Goal: Information Seeking & Learning: Learn about a topic

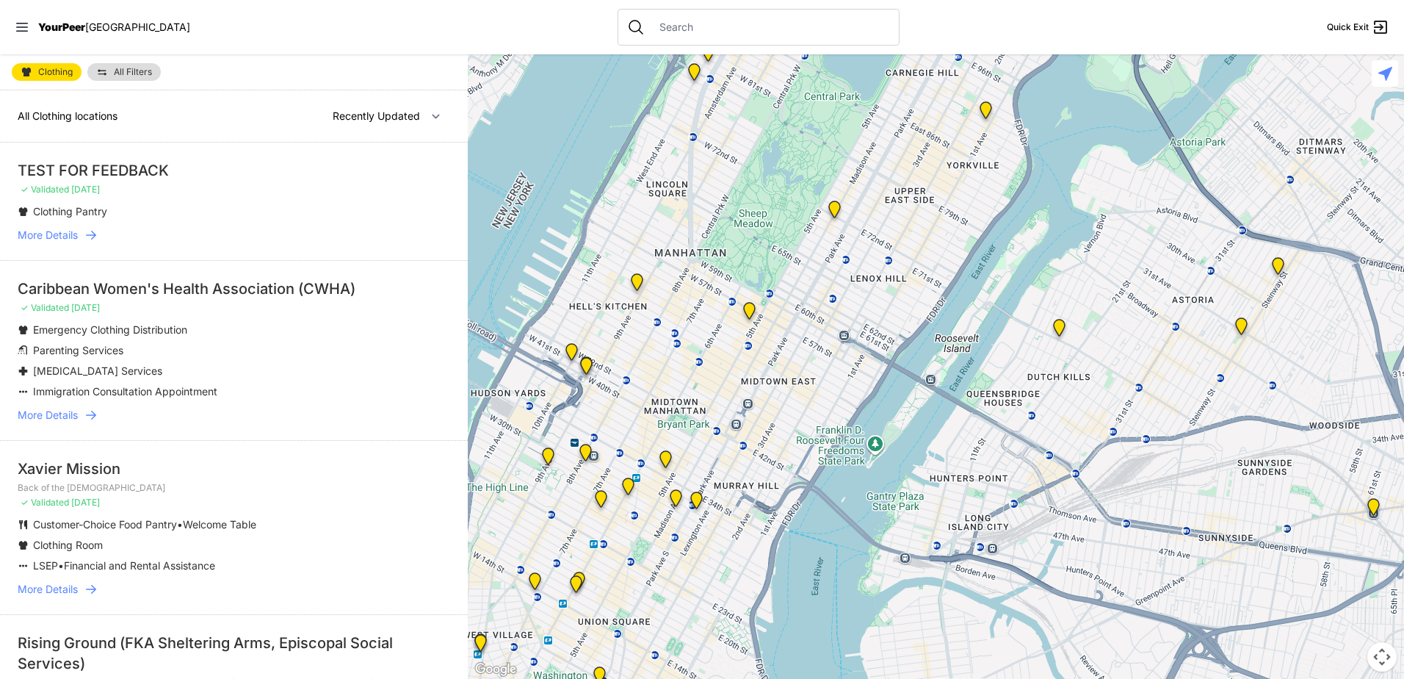
drag, startPoint x: 776, startPoint y: 425, endPoint x: 731, endPoint y: 187, distance: 242.2
click at [731, 187] on div at bounding box center [936, 366] width 936 height 624
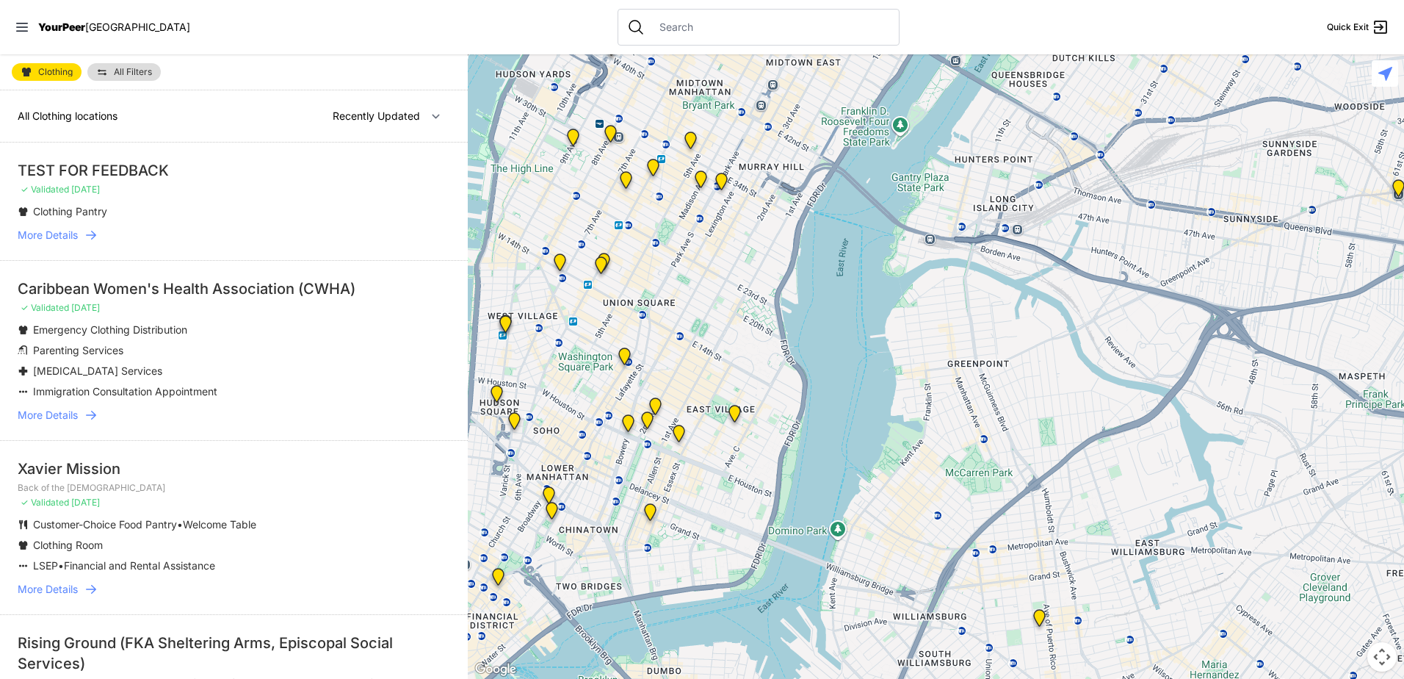
drag, startPoint x: 847, startPoint y: 496, endPoint x: 872, endPoint y: 184, distance: 313.1
click at [872, 185] on div at bounding box center [936, 366] width 936 height 624
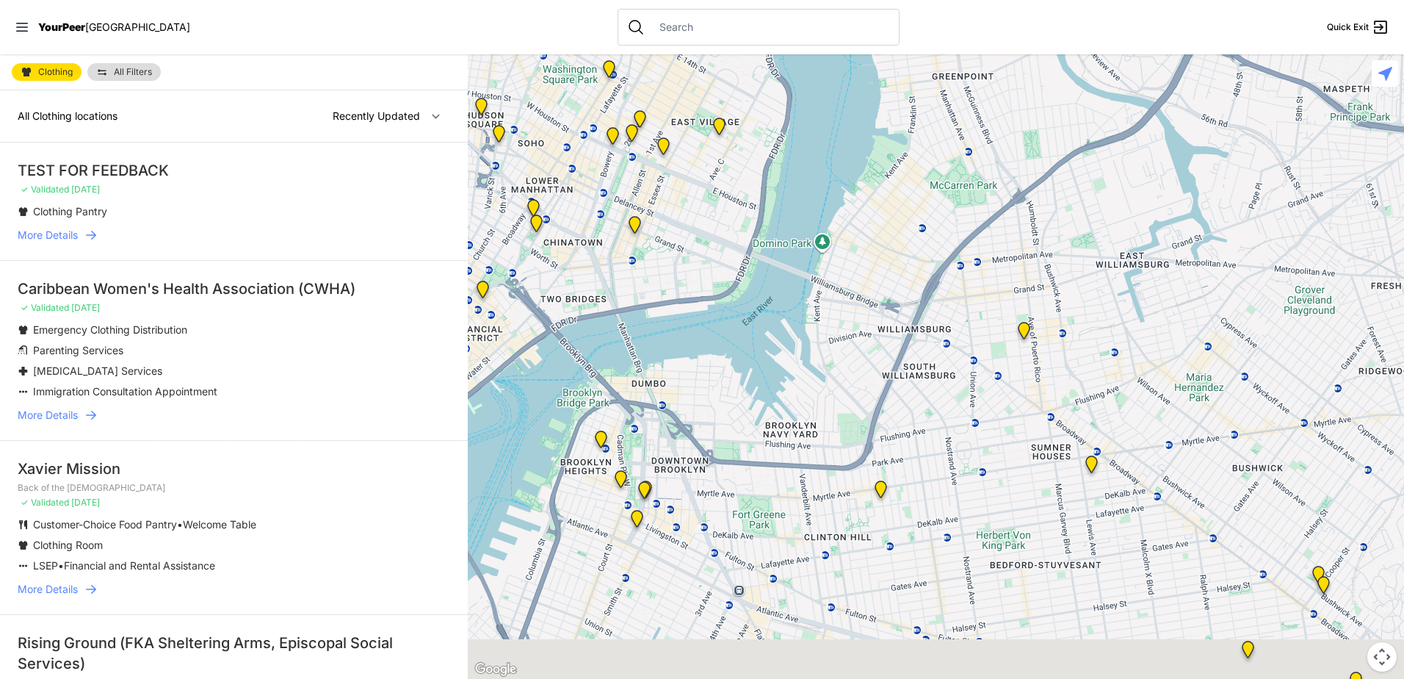
drag, startPoint x: 827, startPoint y: 410, endPoint x: 812, endPoint y: 123, distance: 287.5
click at [812, 123] on div at bounding box center [936, 366] width 936 height 624
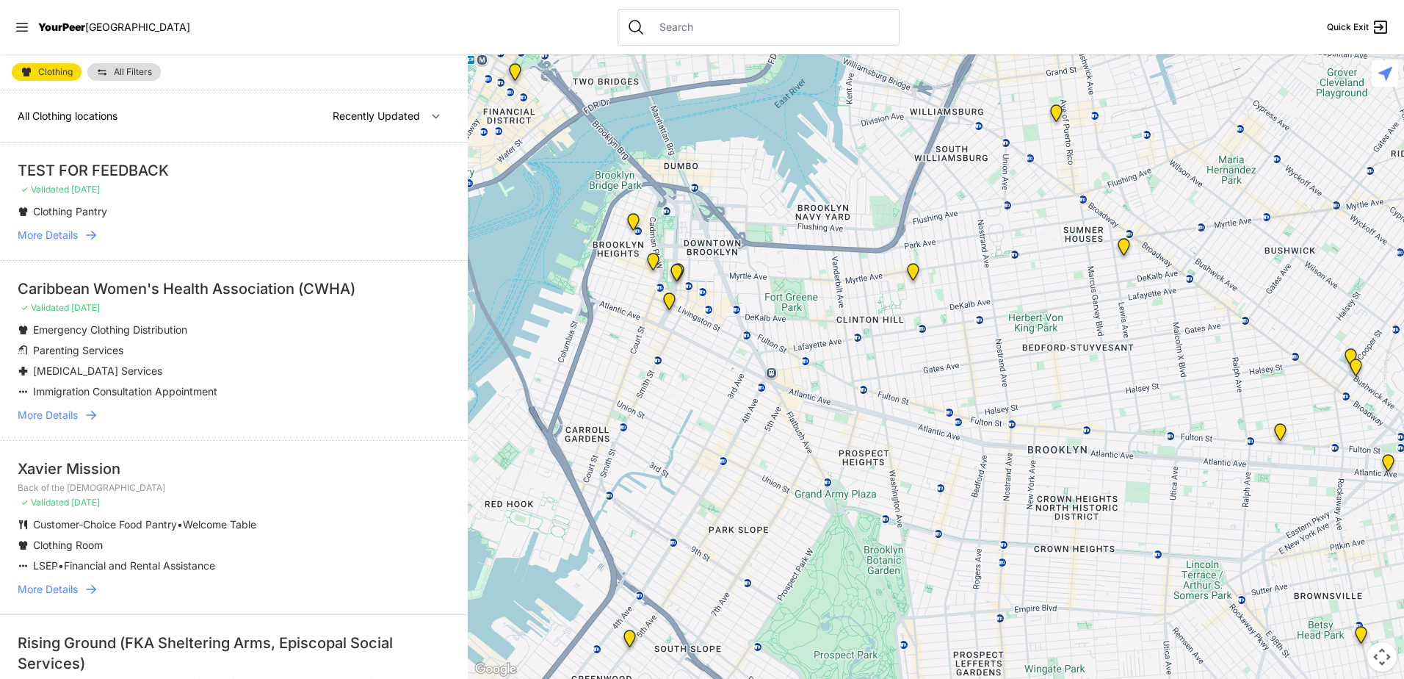
drag, startPoint x: 784, startPoint y: 490, endPoint x: 813, endPoint y: 283, distance: 209.2
click at [813, 283] on div at bounding box center [936, 366] width 936 height 624
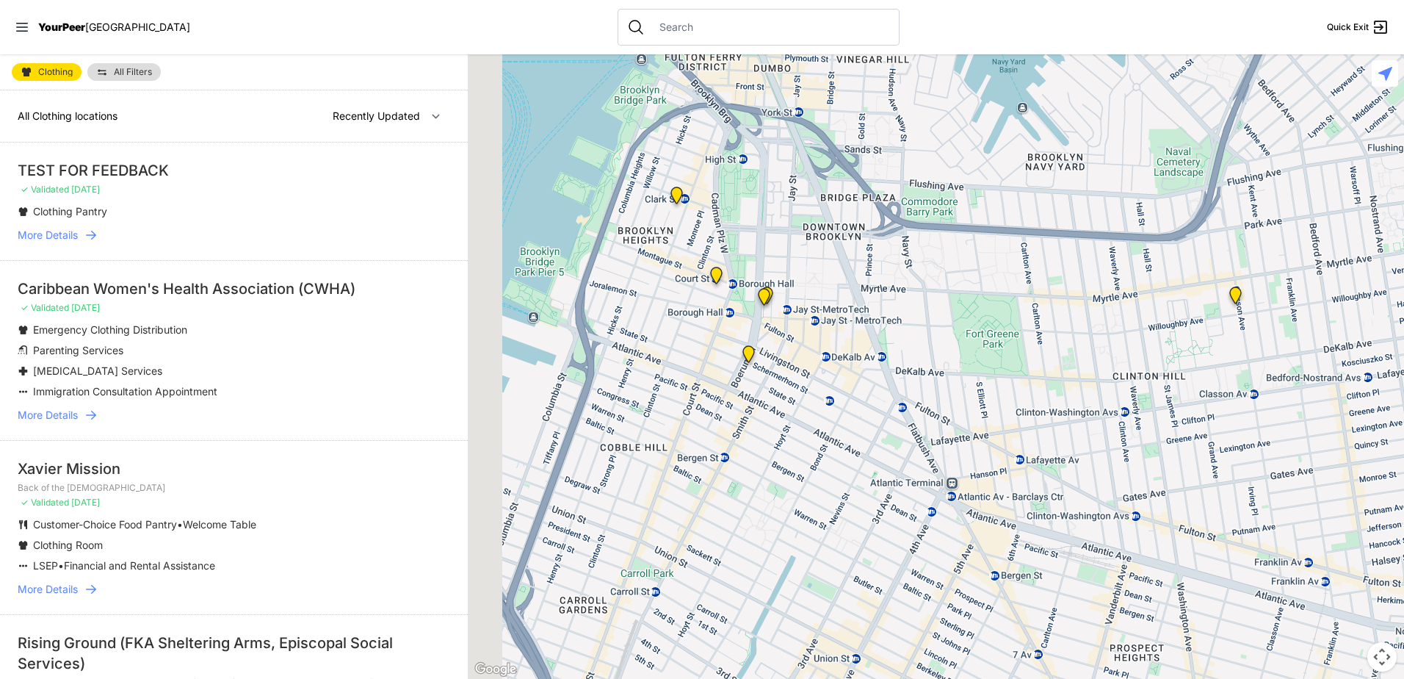
drag, startPoint x: 634, startPoint y: 286, endPoint x: 917, endPoint y: 375, distance: 296.6
click at [917, 375] on div at bounding box center [936, 366] width 936 height 624
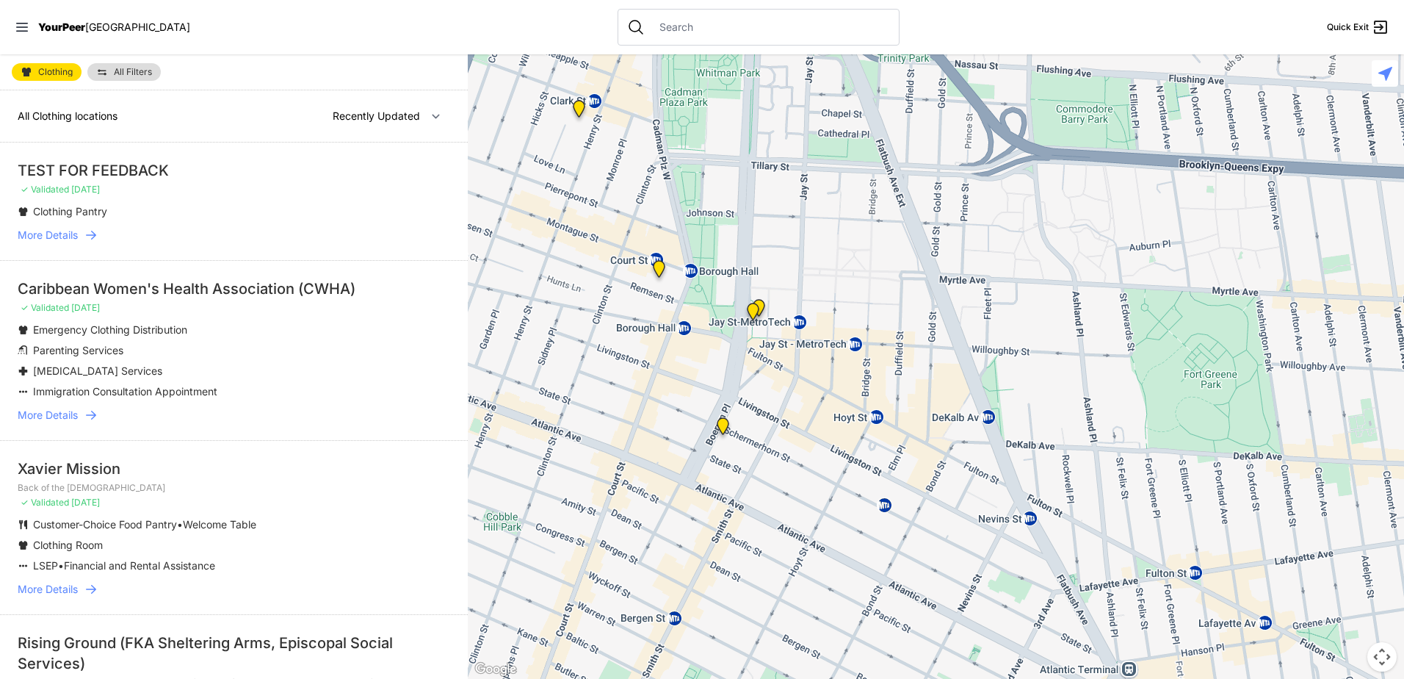
click at [760, 305] on img "Brooklyn" at bounding box center [753, 314] width 18 height 23
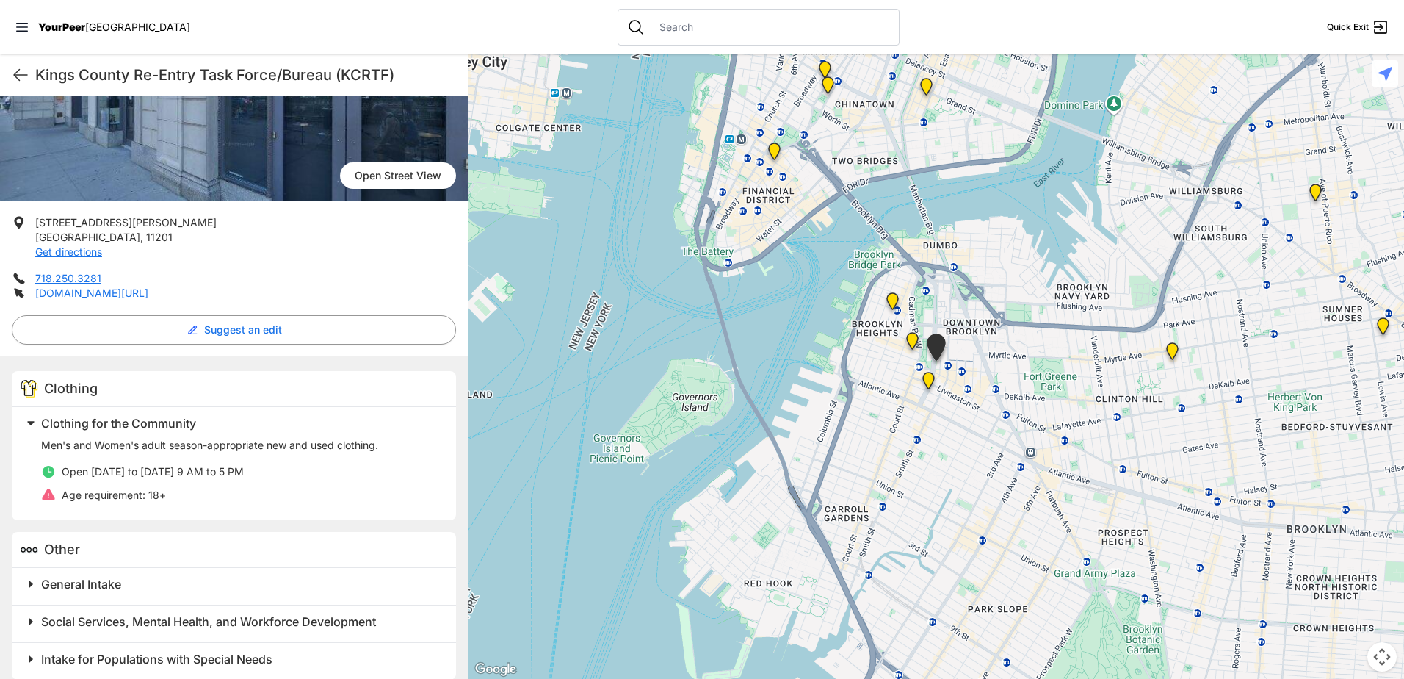
scroll to position [192, 0]
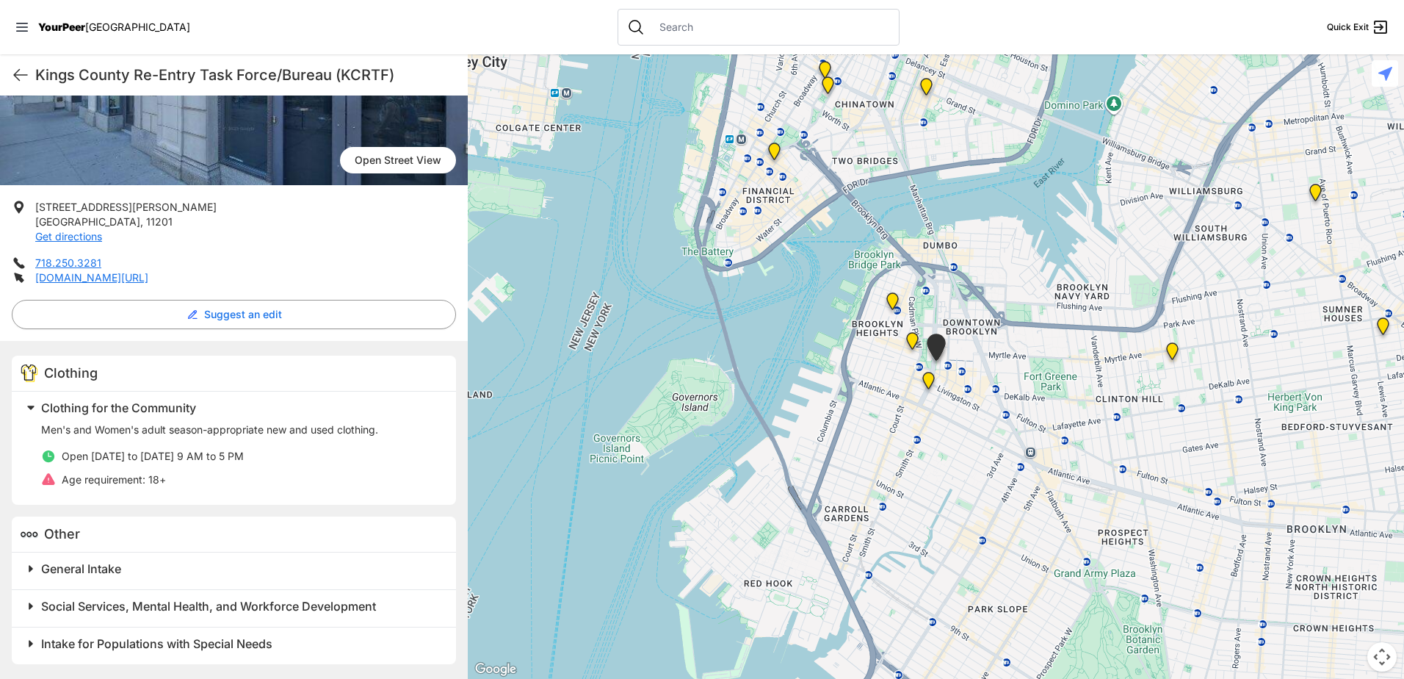
click at [234, 570] on h2 "General Intake" at bounding box center [239, 569] width 397 height 18
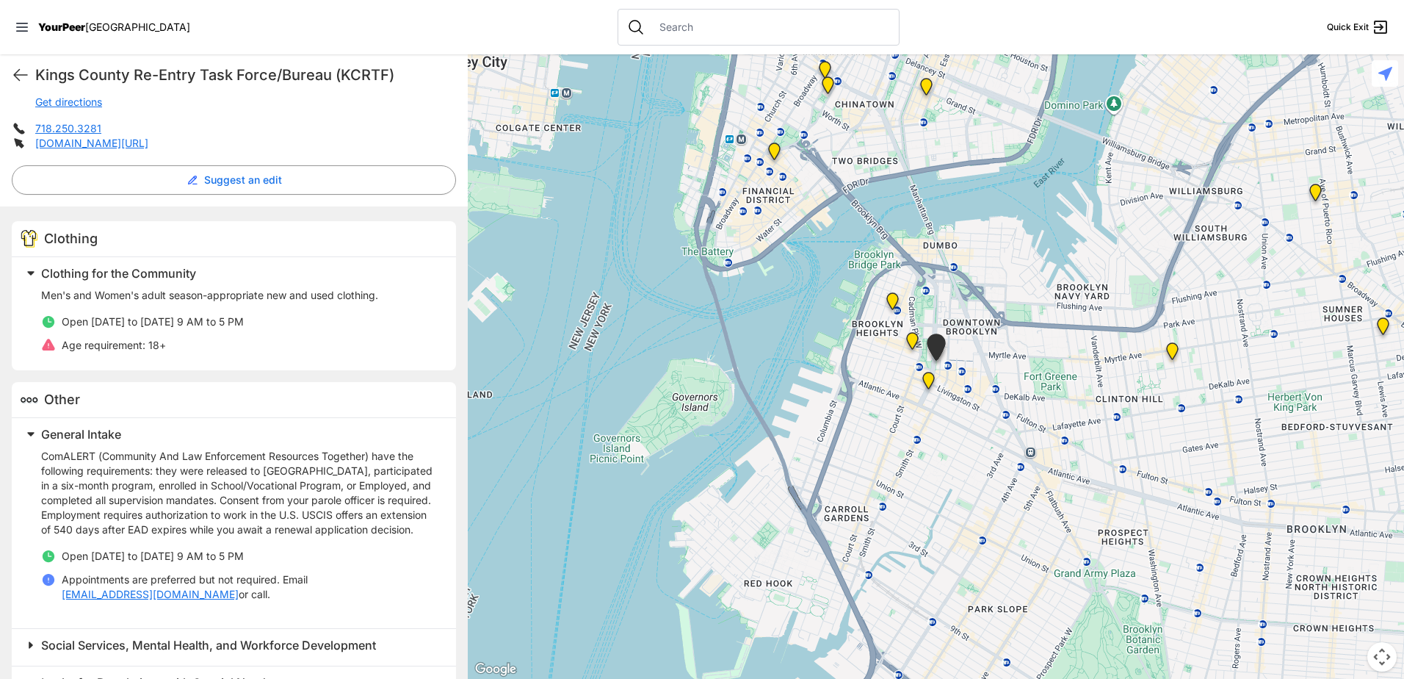
scroll to position [339, 0]
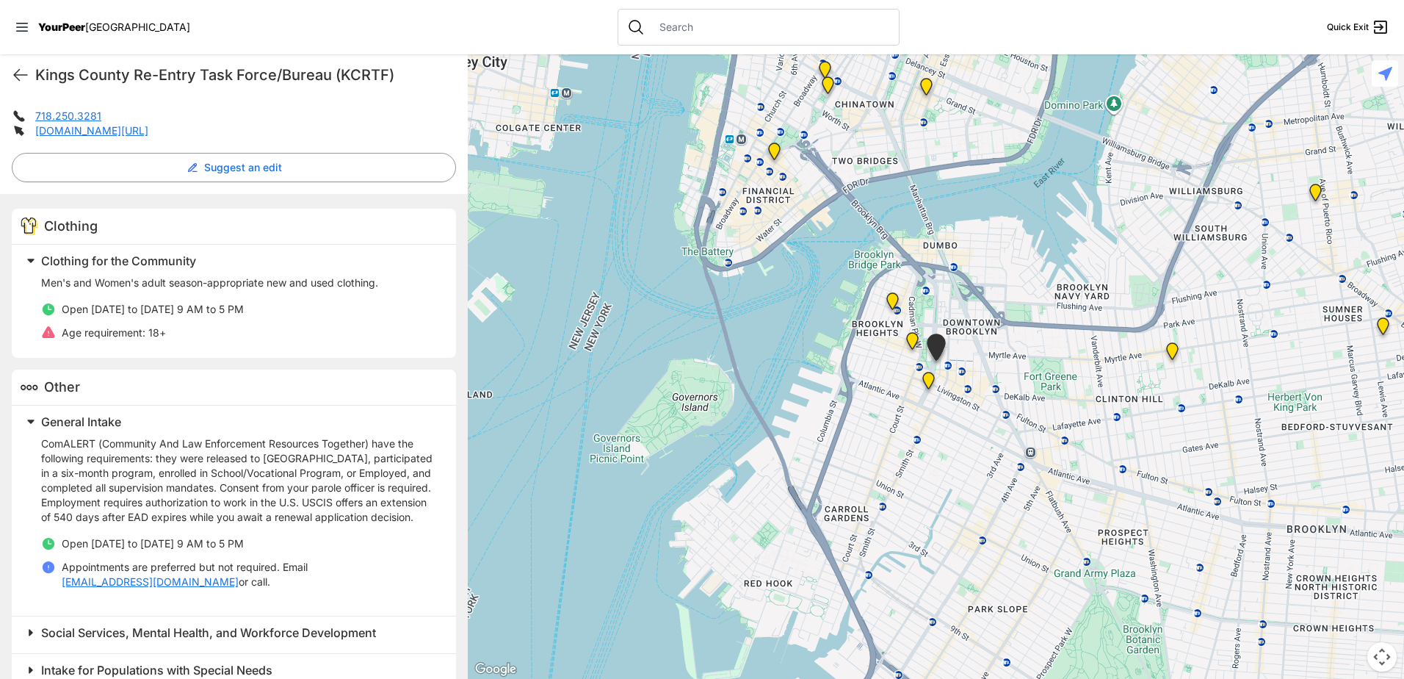
click at [115, 427] on span "General Intake" at bounding box center [81, 421] width 80 height 15
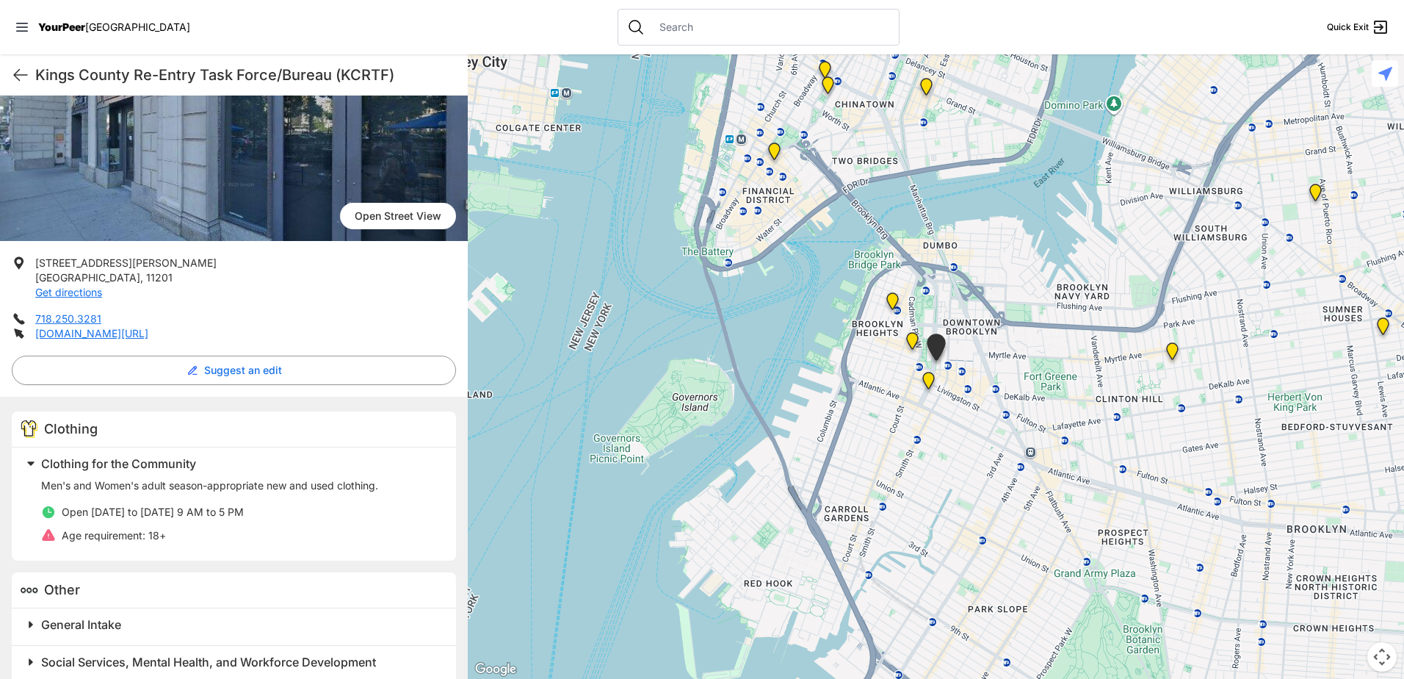
scroll to position [0, 0]
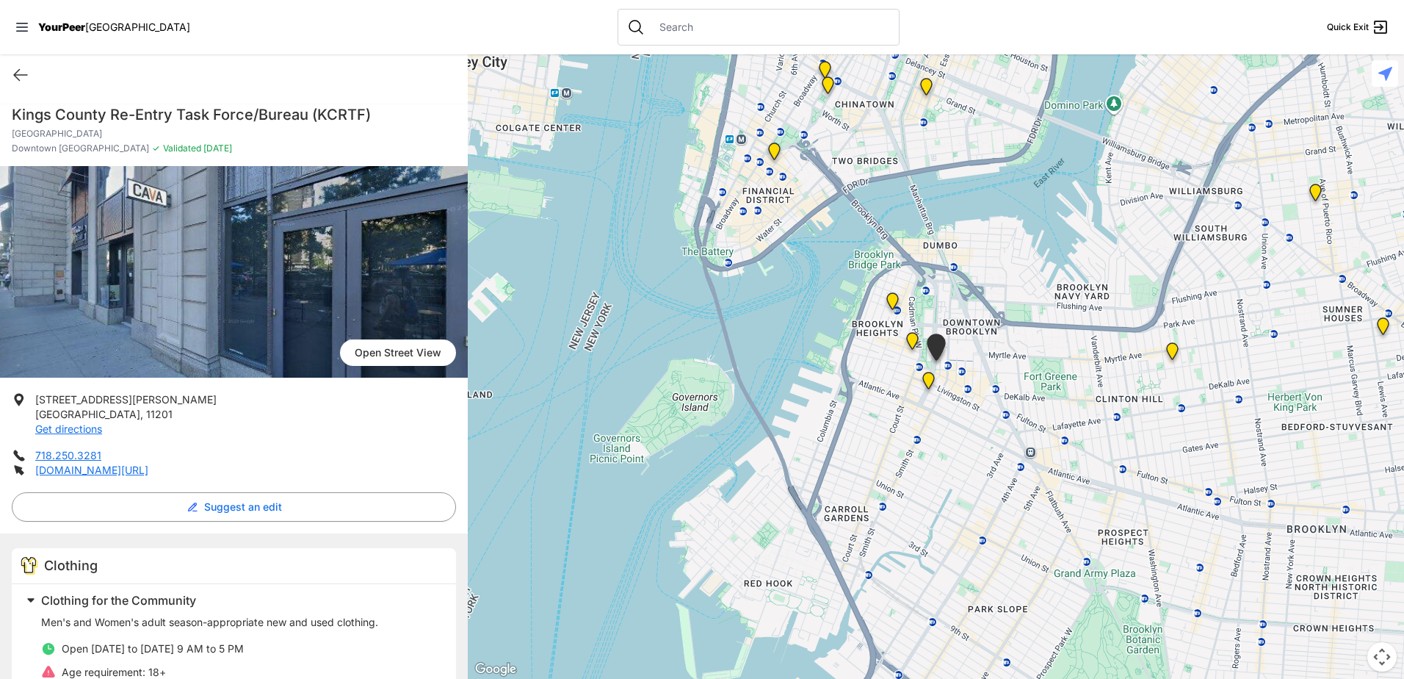
click at [927, 378] on img at bounding box center [928, 383] width 18 height 23
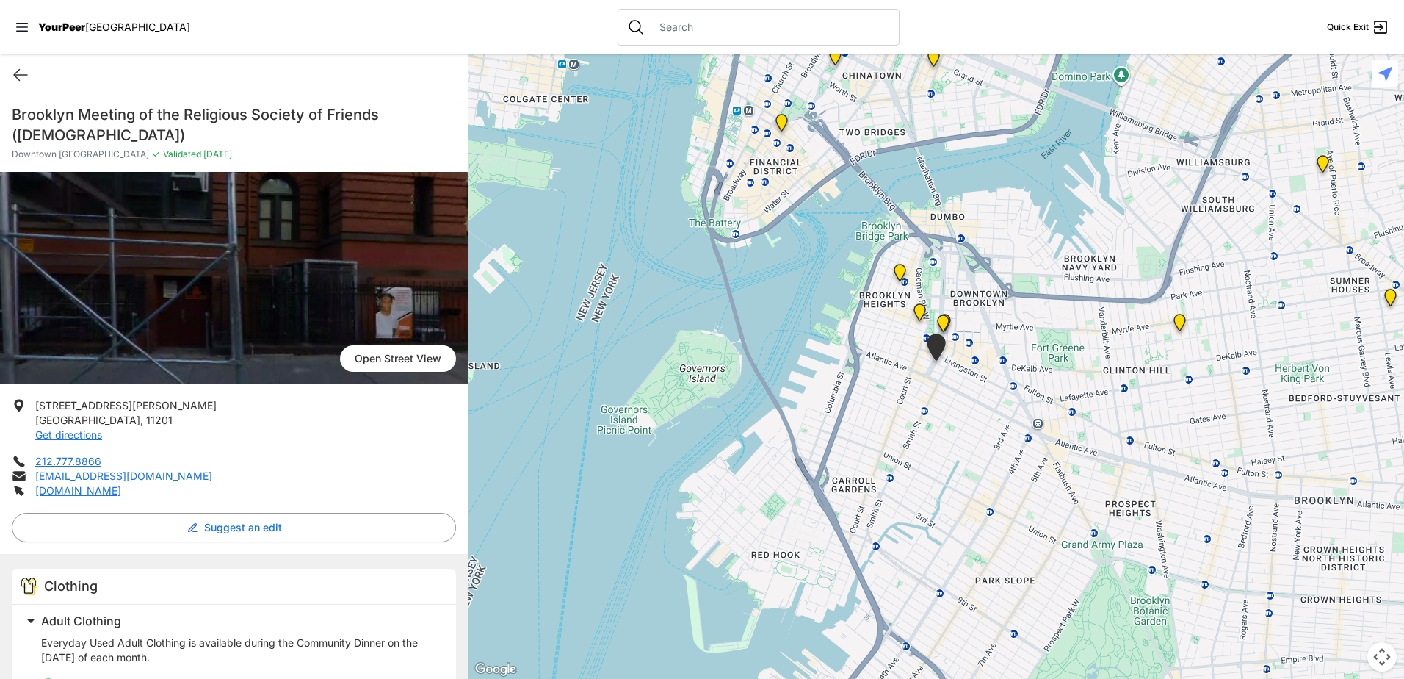
click at [919, 310] on img "Brooklyn" at bounding box center [920, 314] width 18 height 23
click at [919, 313] on img "Brooklyn" at bounding box center [920, 314] width 18 height 23
click at [920, 313] on img "Brooklyn" at bounding box center [920, 314] width 18 height 23
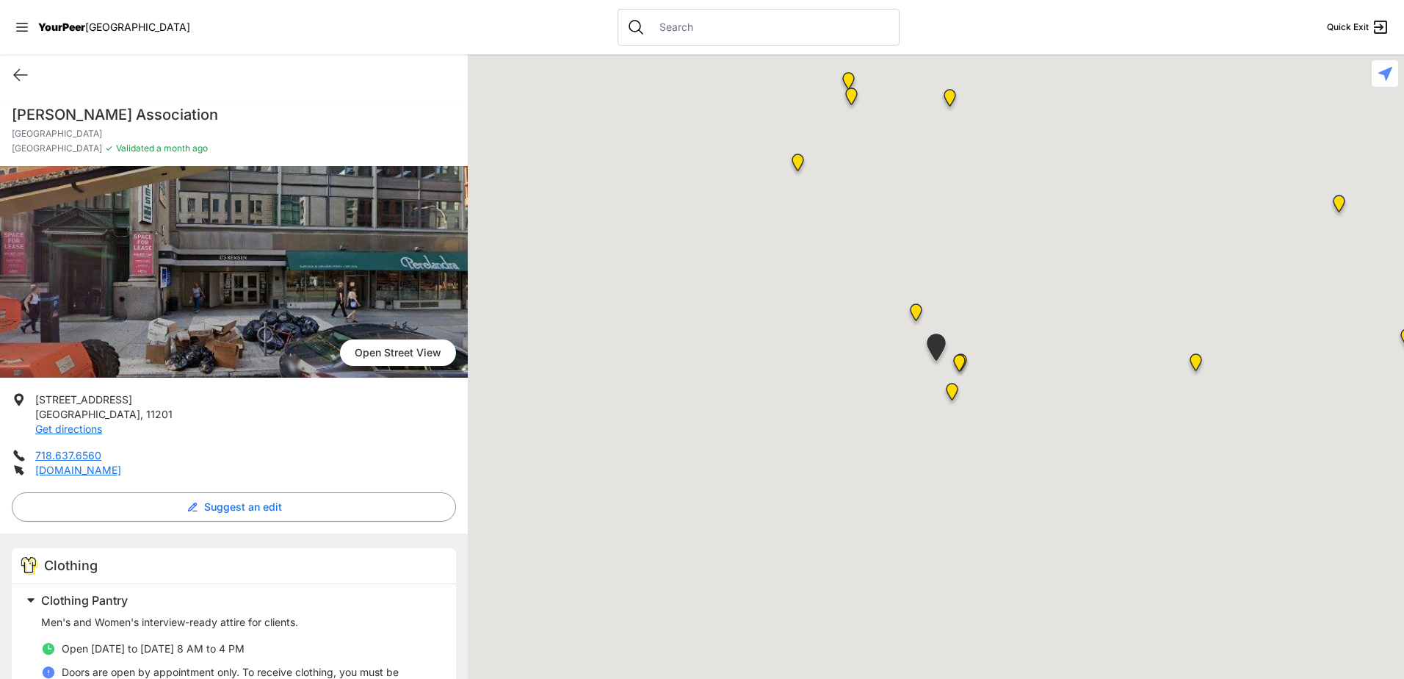
click at [847, 345] on div at bounding box center [936, 366] width 936 height 624
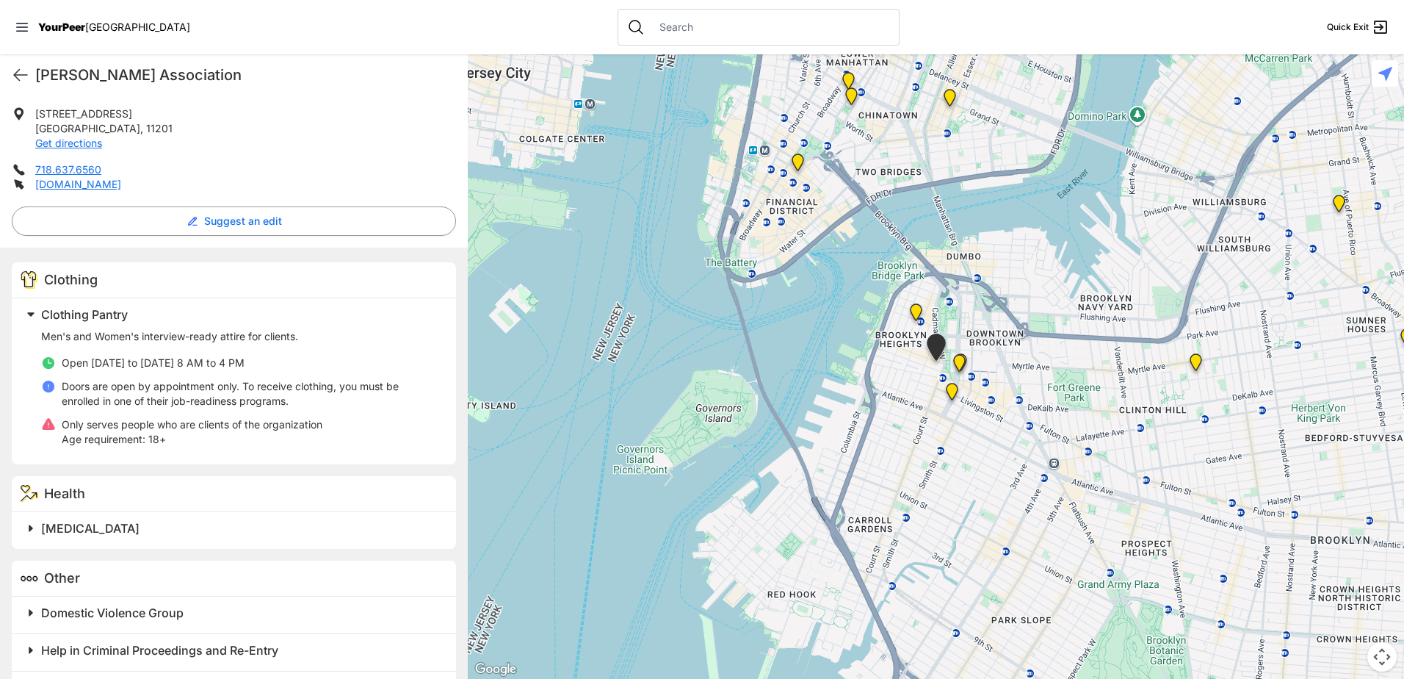
scroll to position [405, 0]
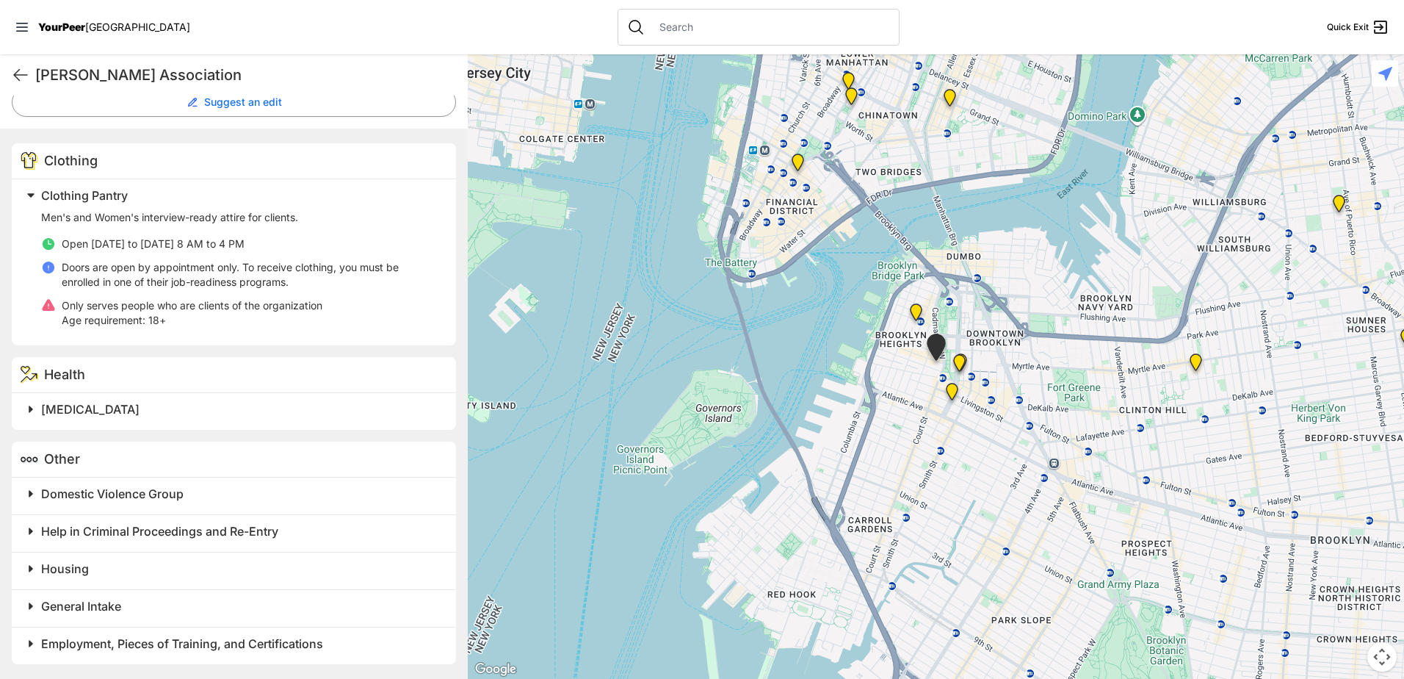
click at [146, 611] on h2 "General Intake" at bounding box center [239, 606] width 397 height 18
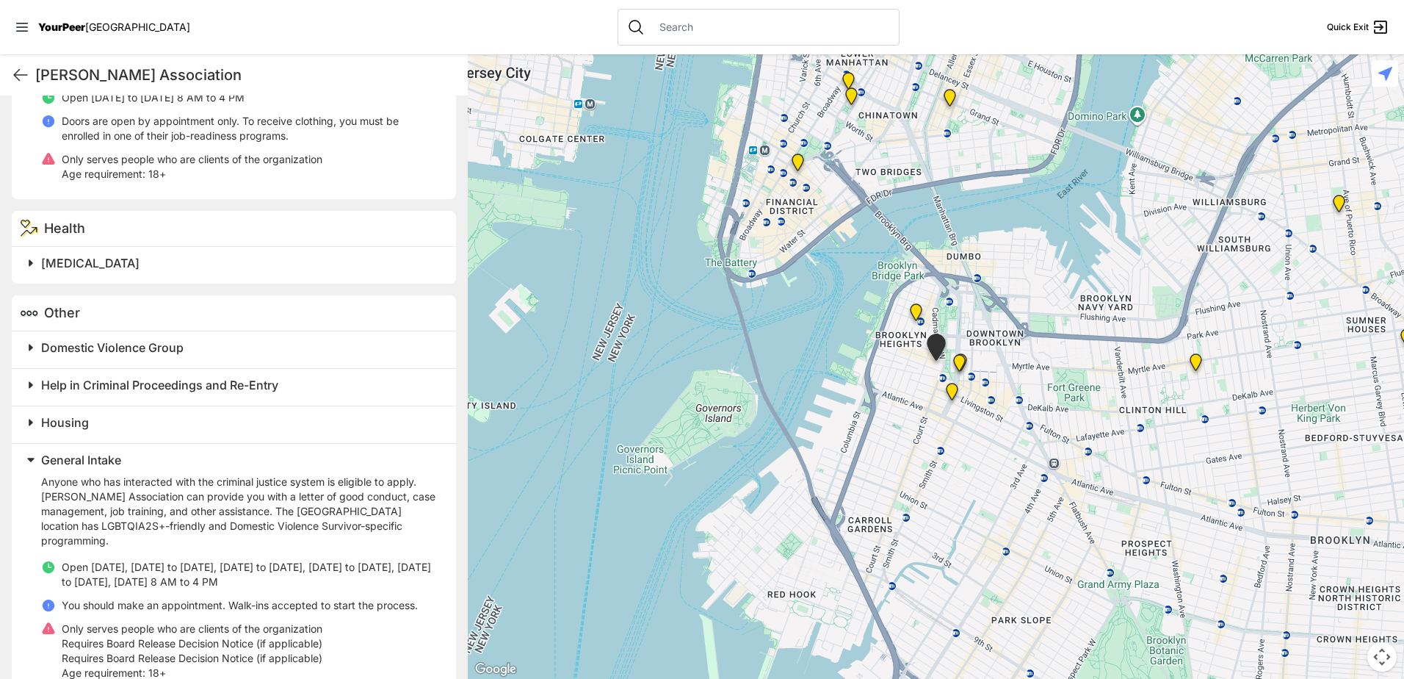
scroll to position [551, 0]
click at [88, 457] on span "General Intake" at bounding box center [81, 459] width 80 height 15
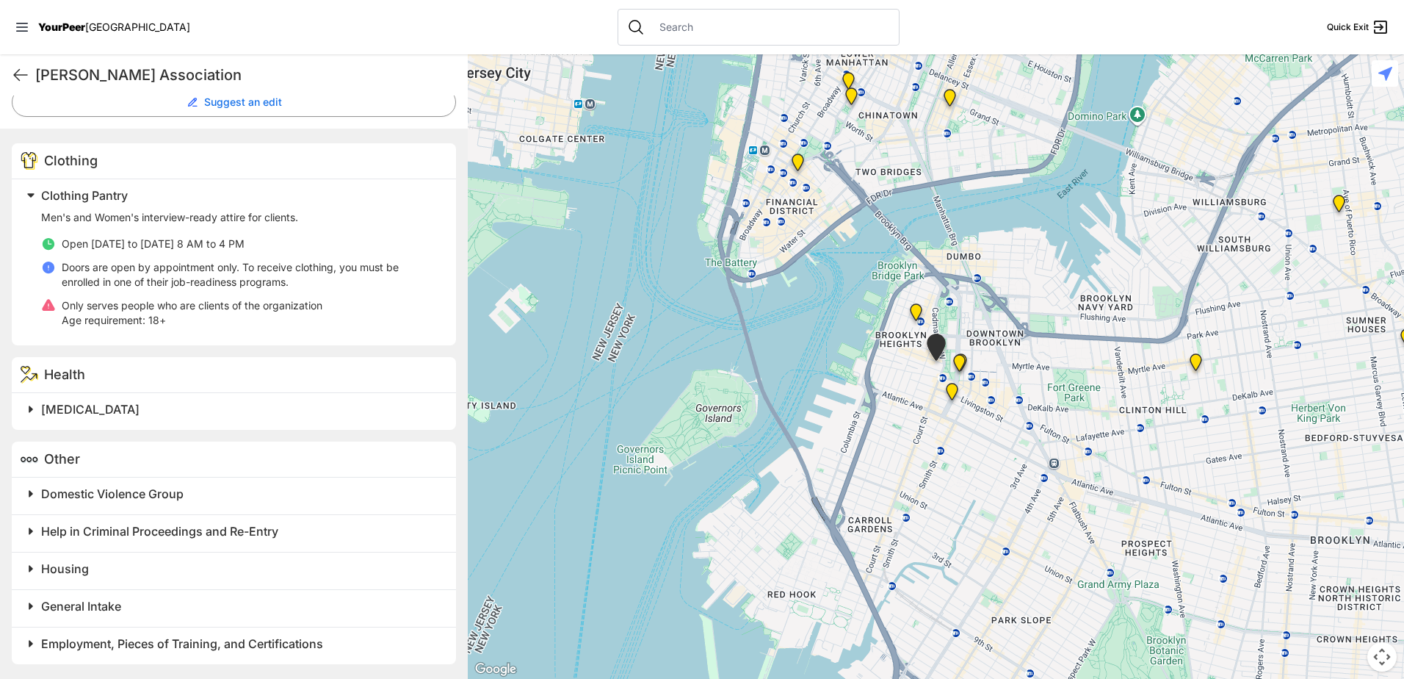
scroll to position [405, 0]
click at [178, 648] on span "Employment, Pieces of Training, and Certifications" at bounding box center [182, 643] width 282 height 15
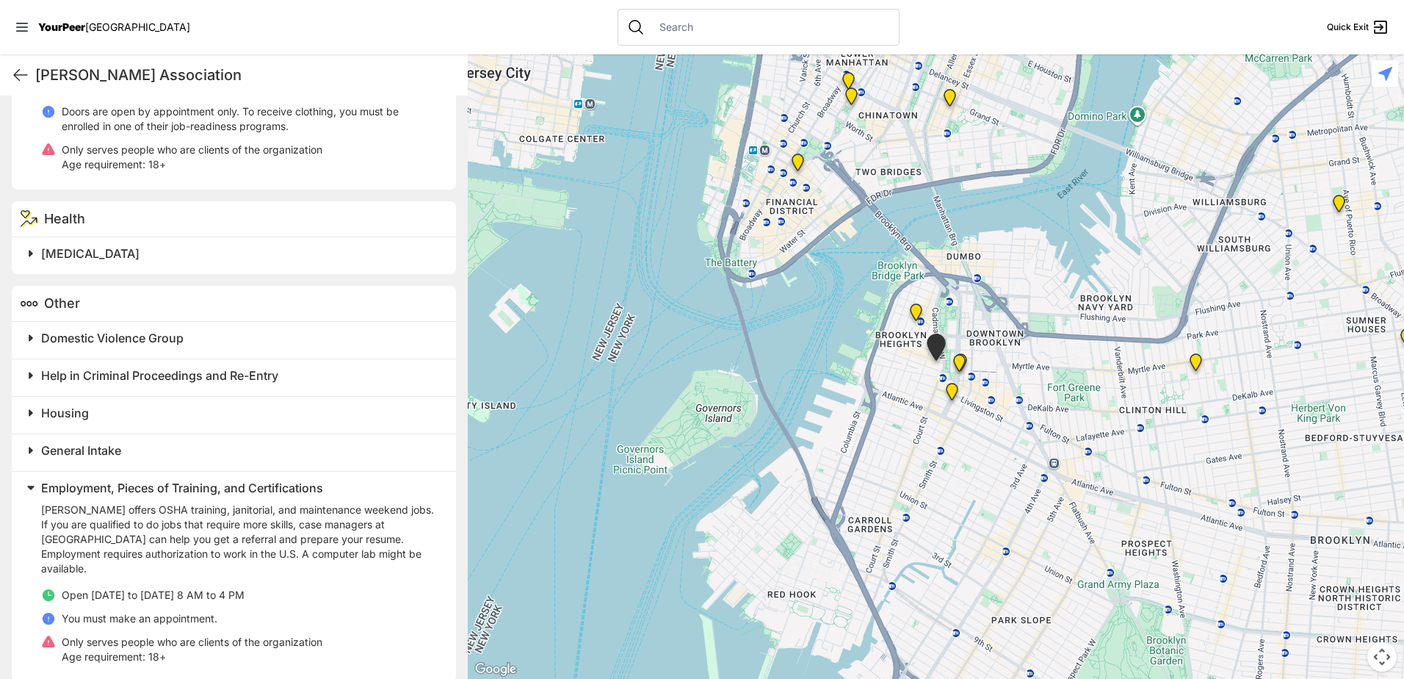
scroll to position [563, 0]
click at [114, 480] on span "Employment, Pieces of Training, and Certifications" at bounding box center [182, 484] width 282 height 15
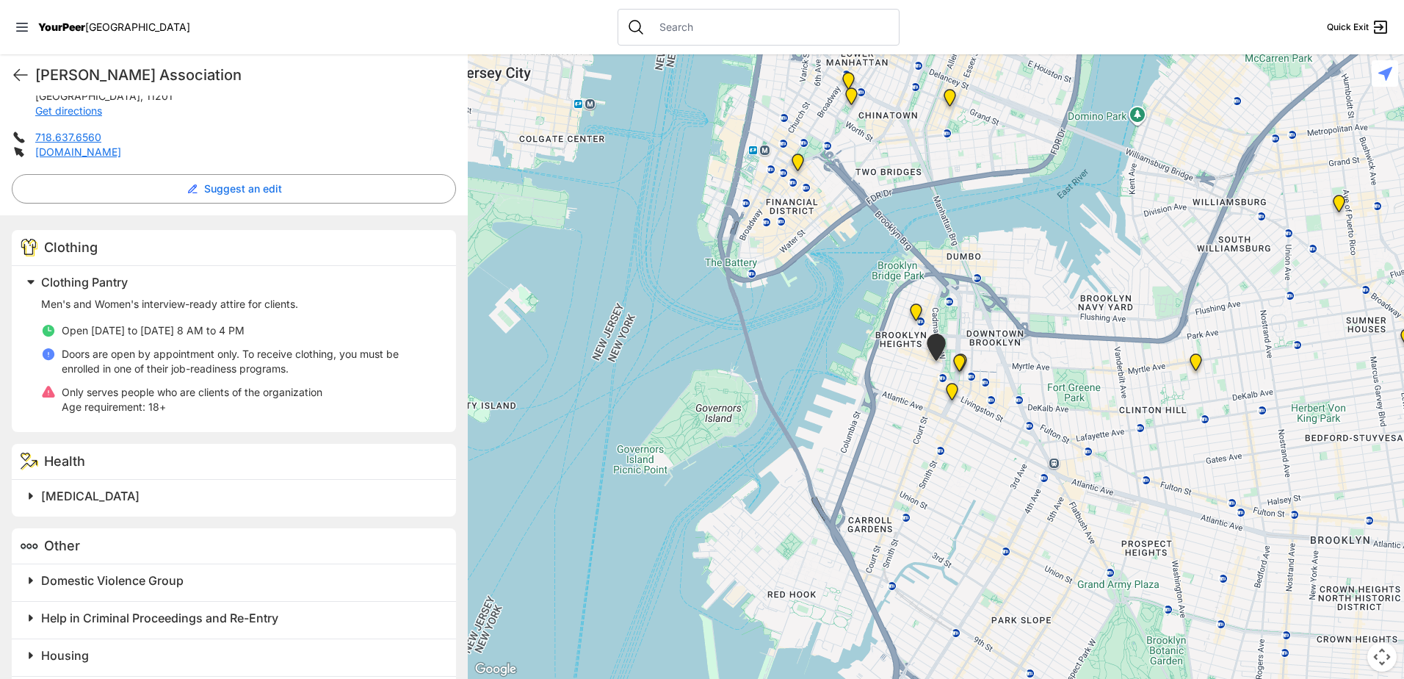
scroll to position [0, 0]
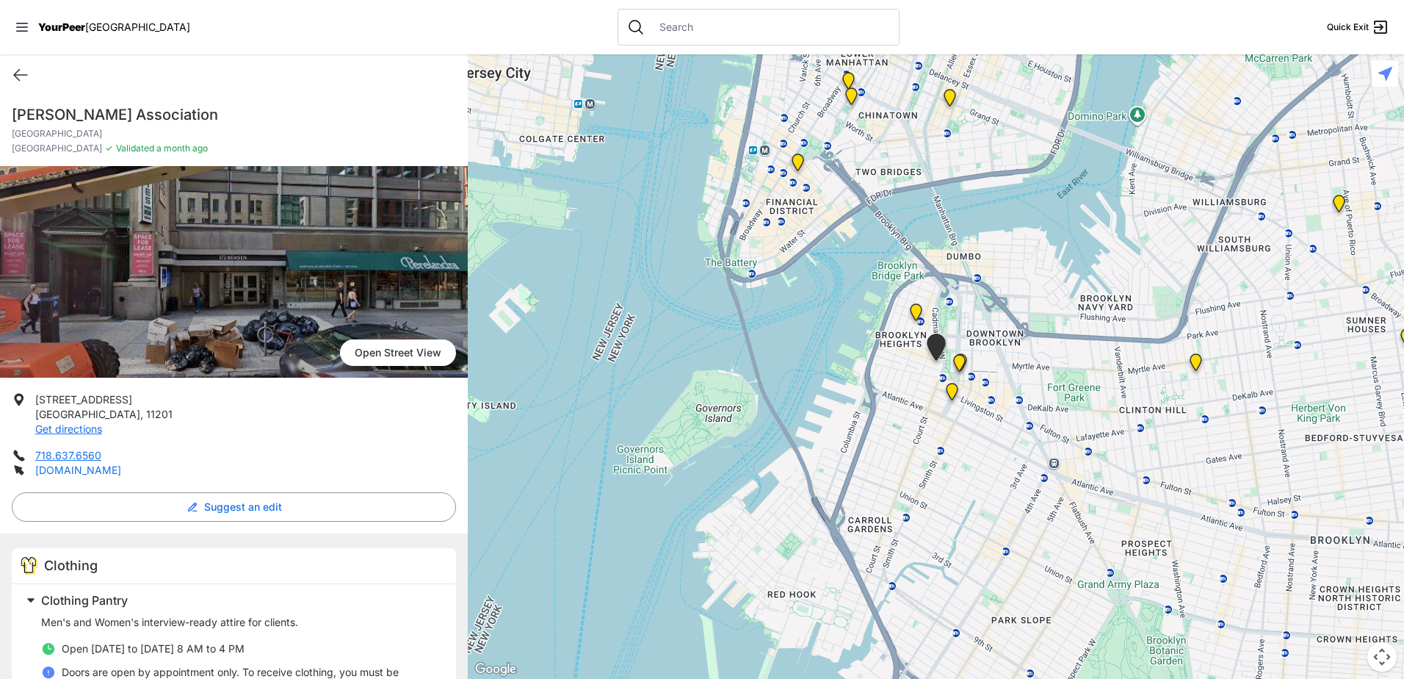
click at [106, 470] on link "[DOMAIN_NAME]" at bounding box center [78, 469] width 86 height 12
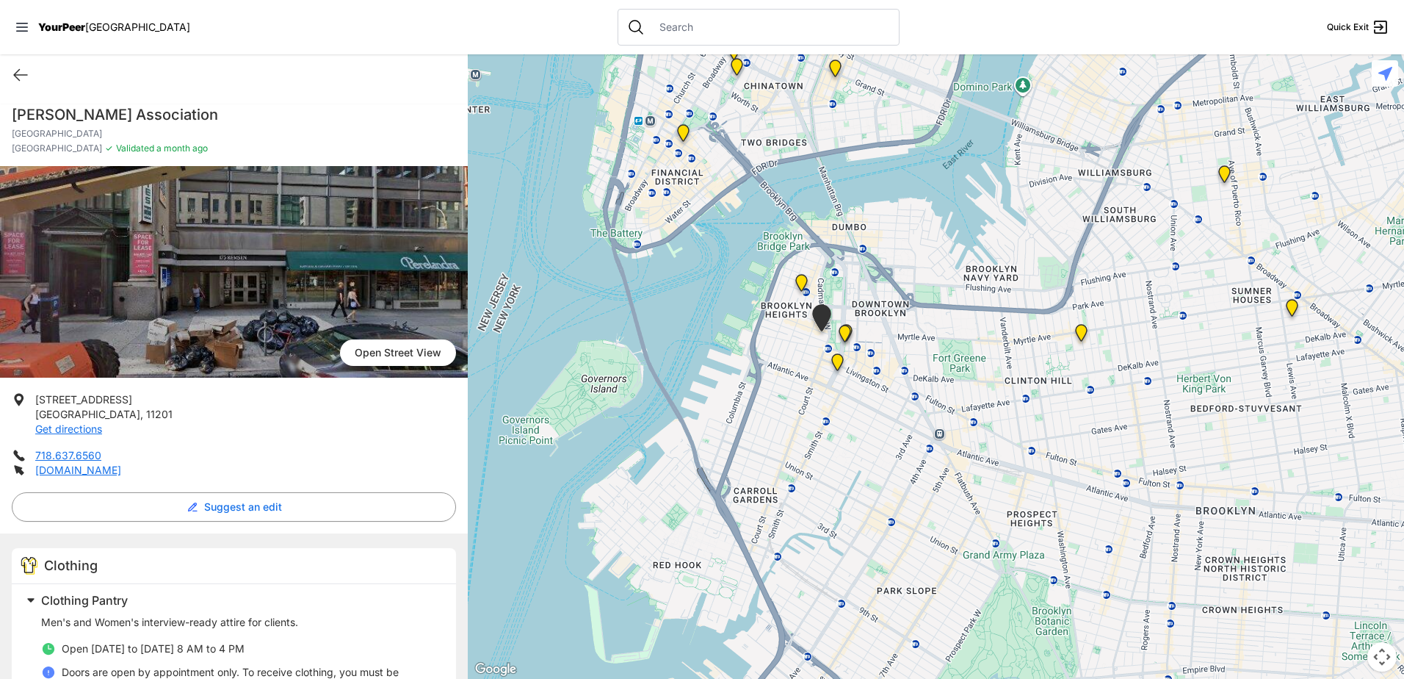
drag, startPoint x: 829, startPoint y: 270, endPoint x: 742, endPoint y: 261, distance: 87.8
click at [712, 241] on div at bounding box center [936, 366] width 936 height 624
click at [799, 276] on img at bounding box center [801, 285] width 18 height 23
click at [803, 280] on img at bounding box center [801, 285] width 18 height 23
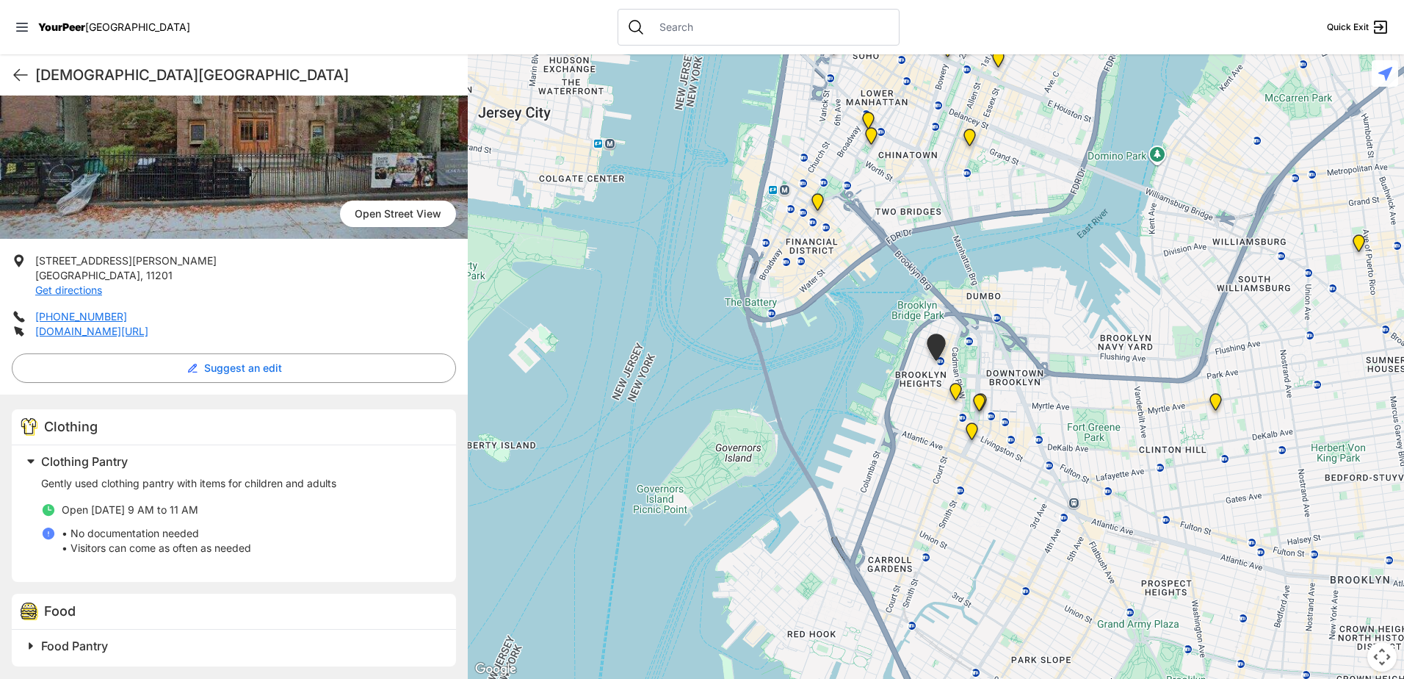
scroll to position [126, 0]
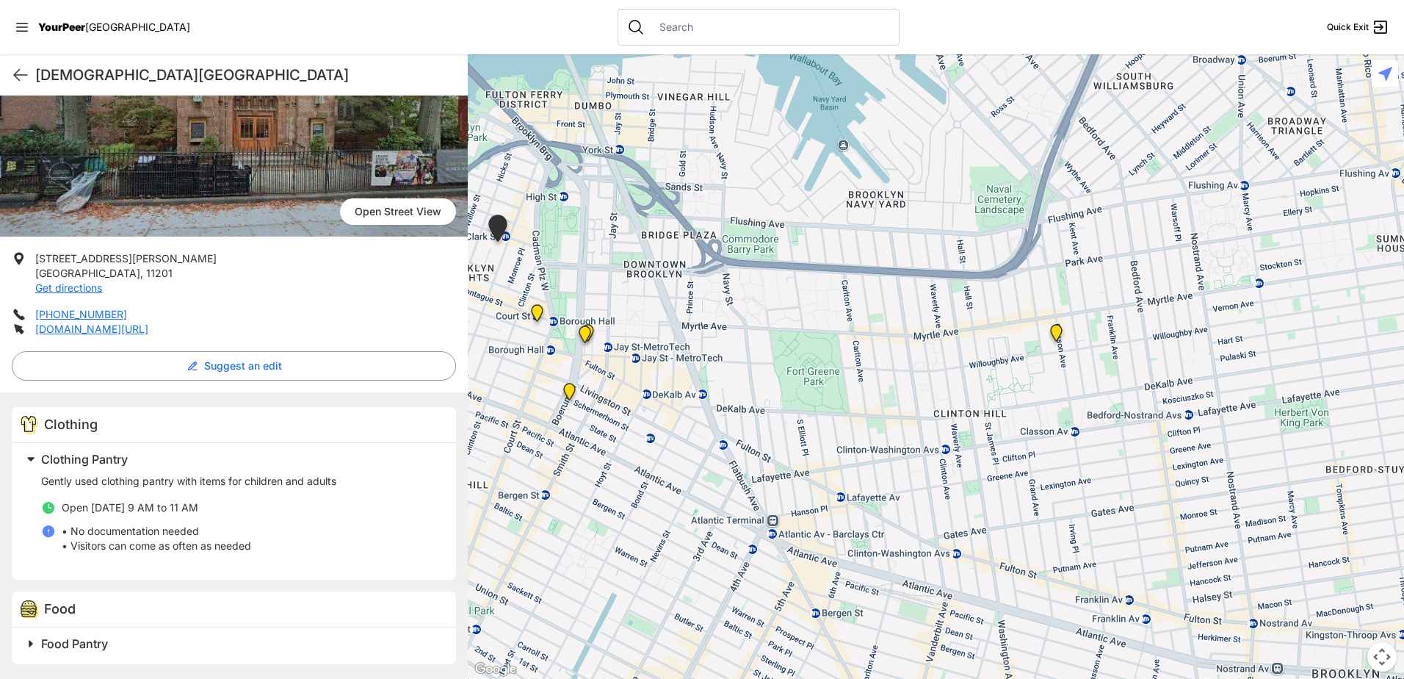
drag, startPoint x: 1002, startPoint y: 410, endPoint x: 649, endPoint y: 358, distance: 357.0
click at [606, 364] on div at bounding box center [936, 366] width 936 height 624
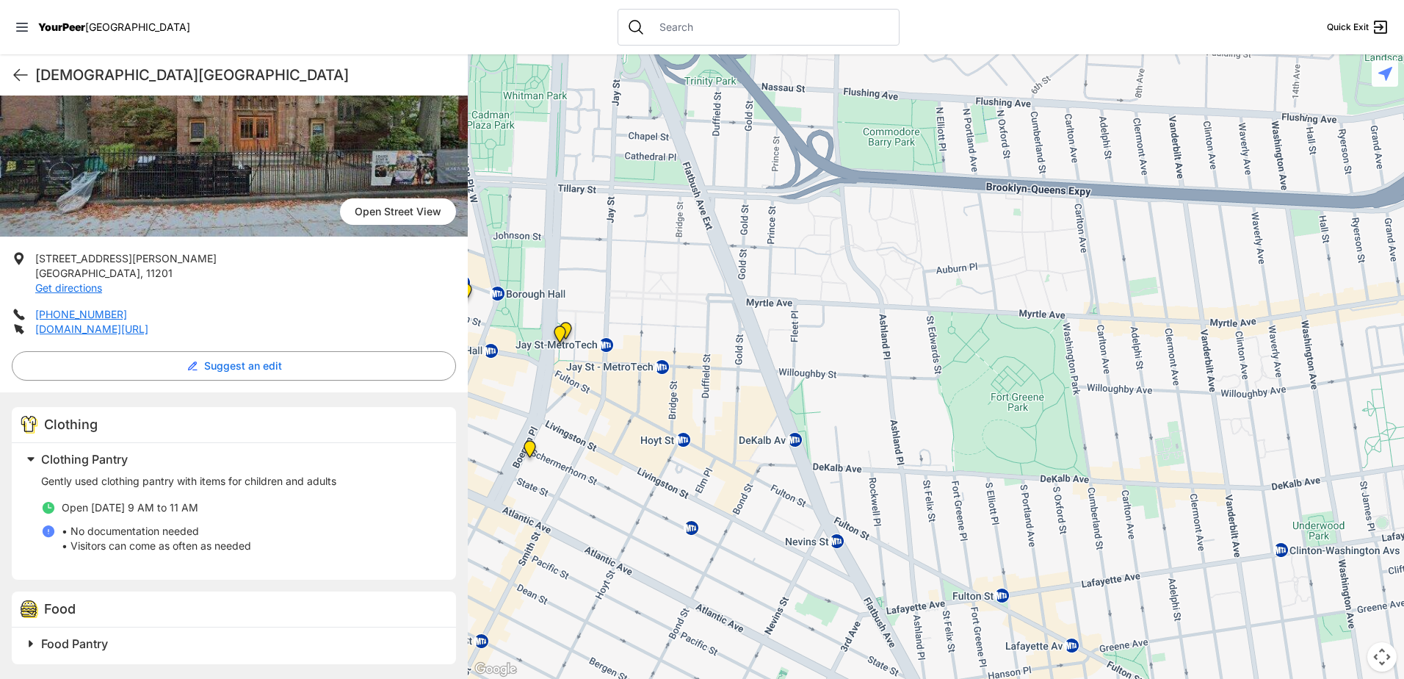
click at [567, 330] on img "Brooklyn" at bounding box center [560, 336] width 18 height 23
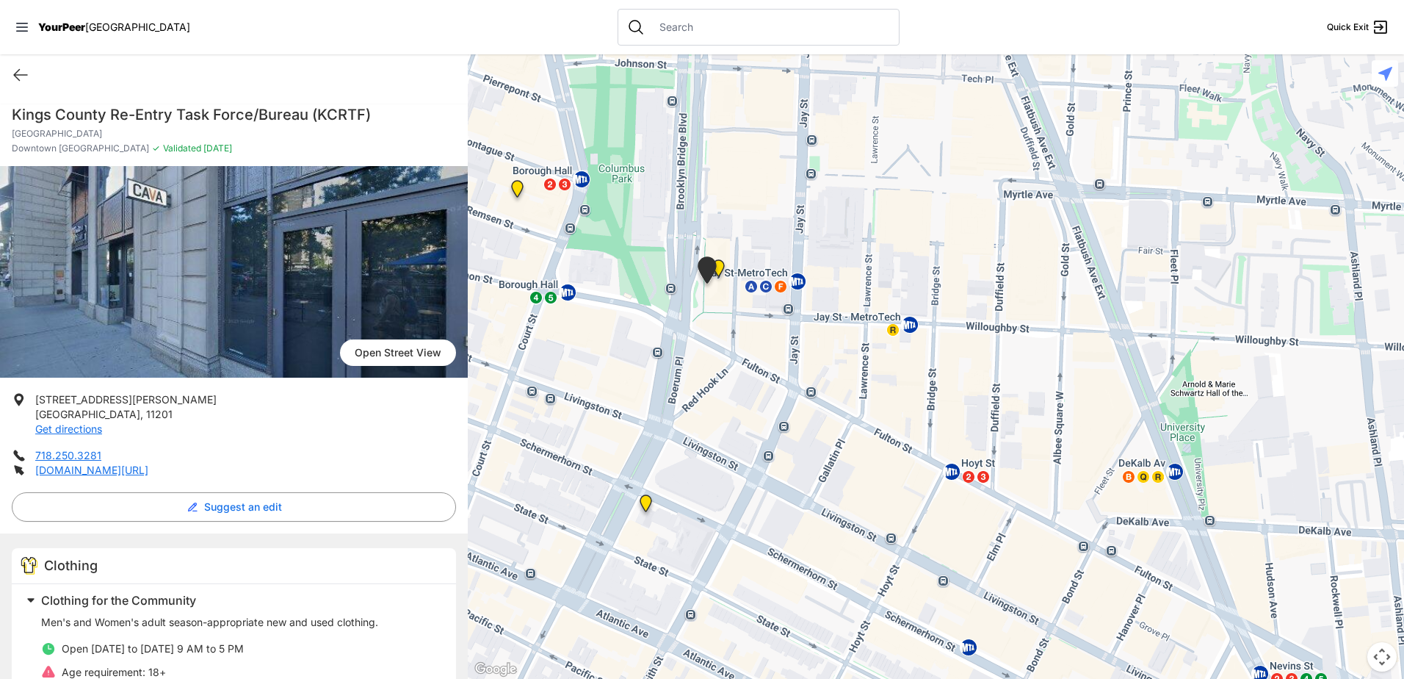
drag, startPoint x: 835, startPoint y: 336, endPoint x: 1096, endPoint y: 373, distance: 264.1
click at [1096, 373] on div at bounding box center [936, 366] width 936 height 624
click at [722, 261] on img "Brooklyn" at bounding box center [718, 270] width 18 height 23
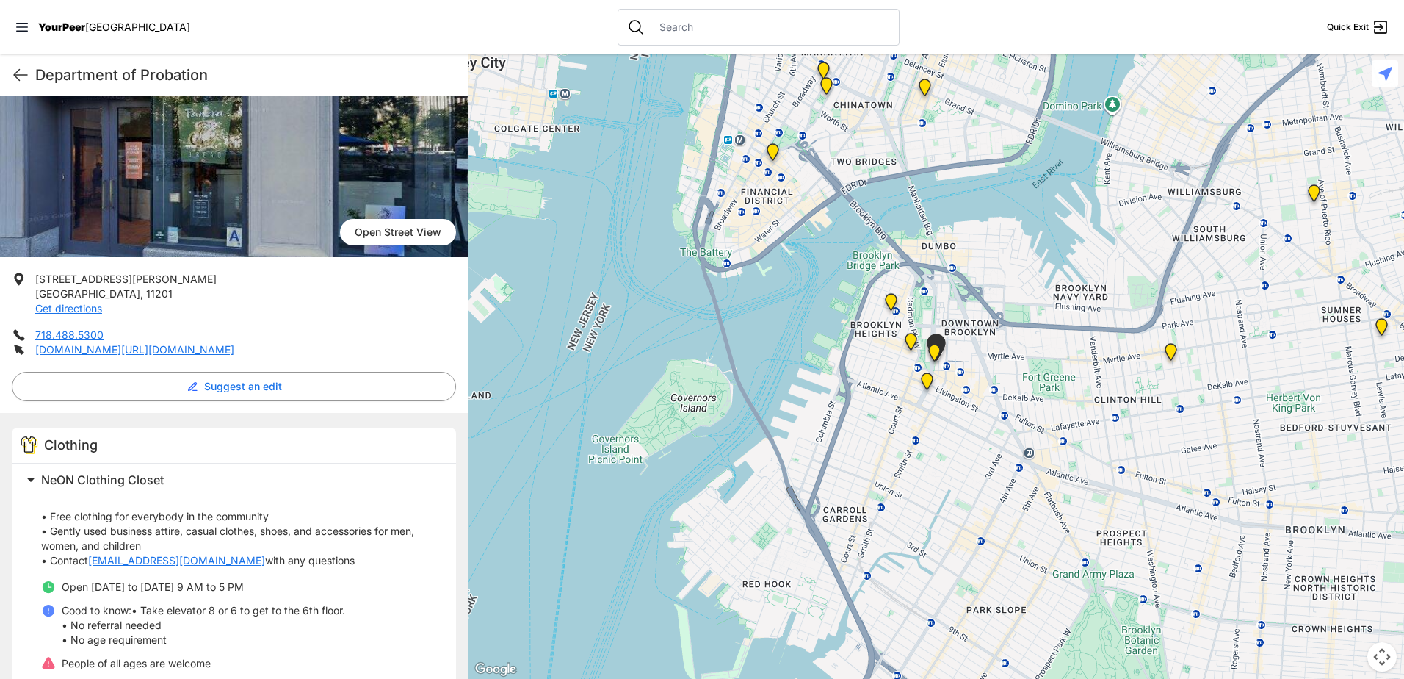
scroll to position [147, 0]
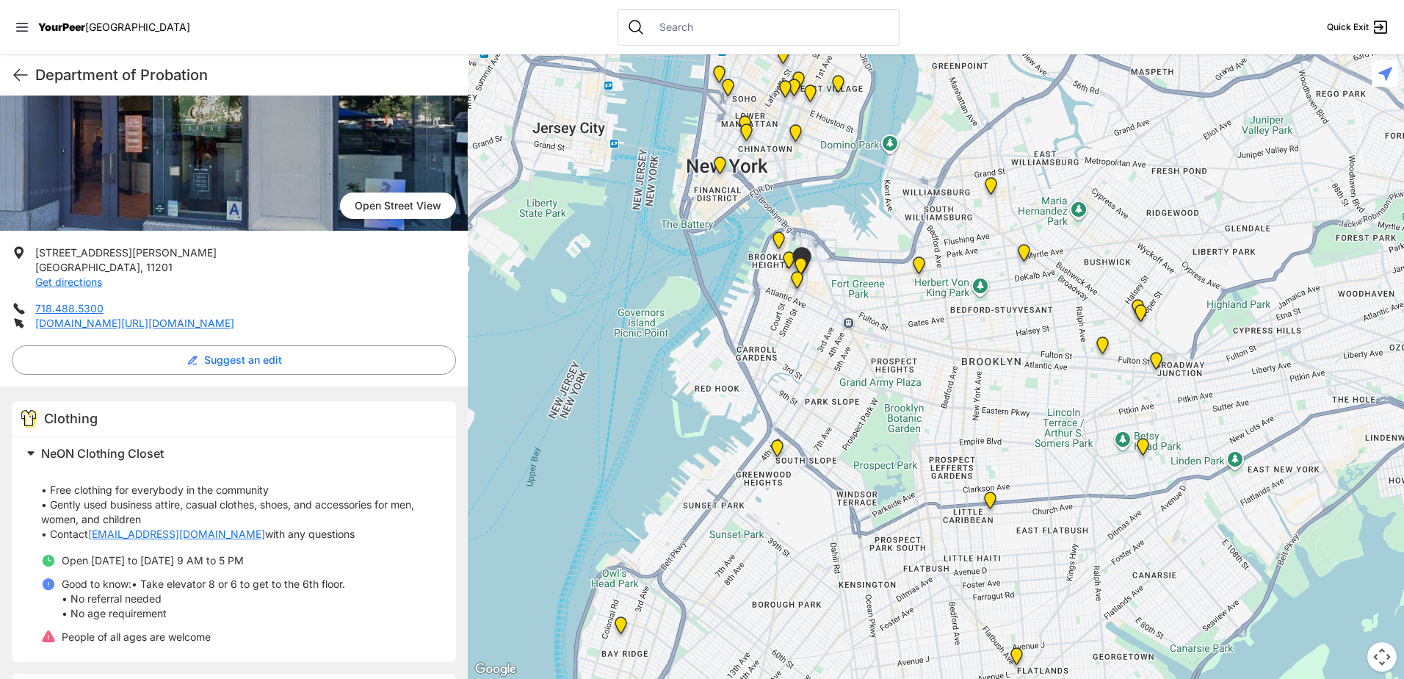
drag, startPoint x: 985, startPoint y: 466, endPoint x: 874, endPoint y: 347, distance: 162.6
click at [874, 347] on div at bounding box center [936, 366] width 936 height 624
click at [989, 499] on img at bounding box center [990, 502] width 18 height 23
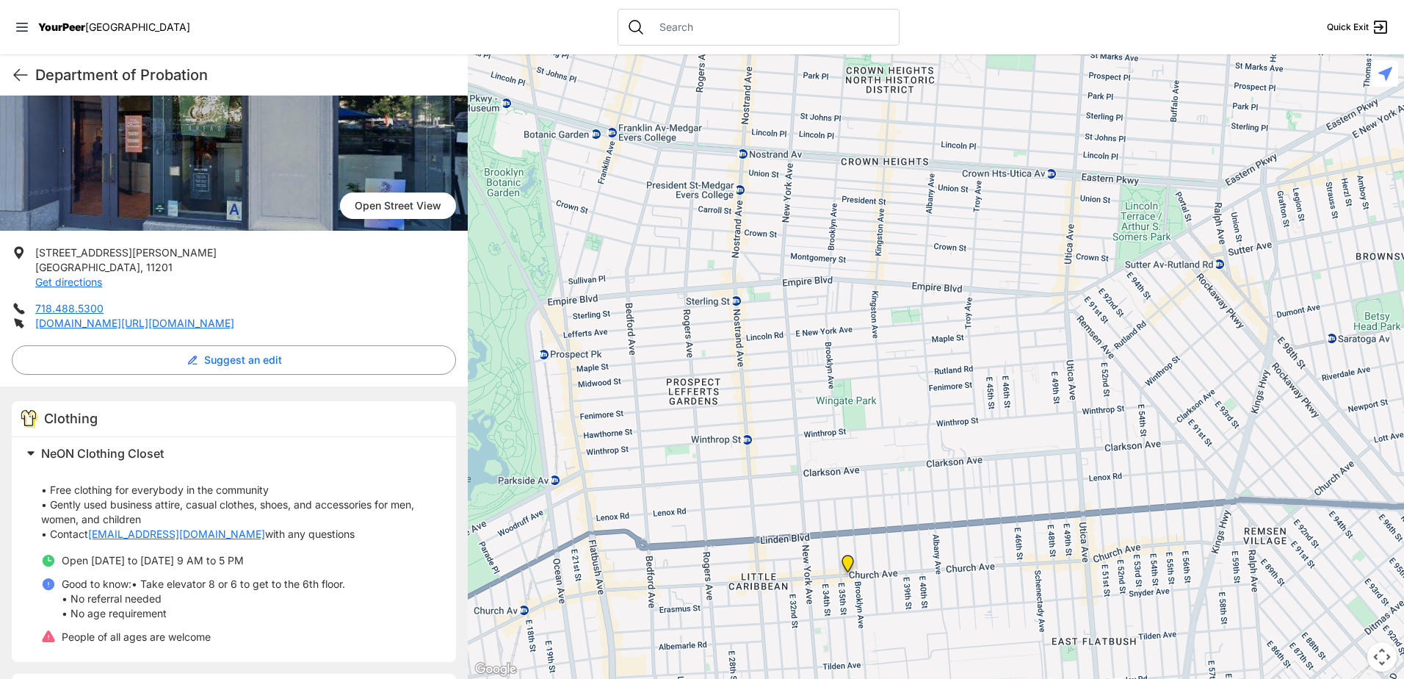
click at [847, 561] on img at bounding box center [848, 565] width 18 height 23
click at [846, 562] on img at bounding box center [848, 565] width 18 height 23
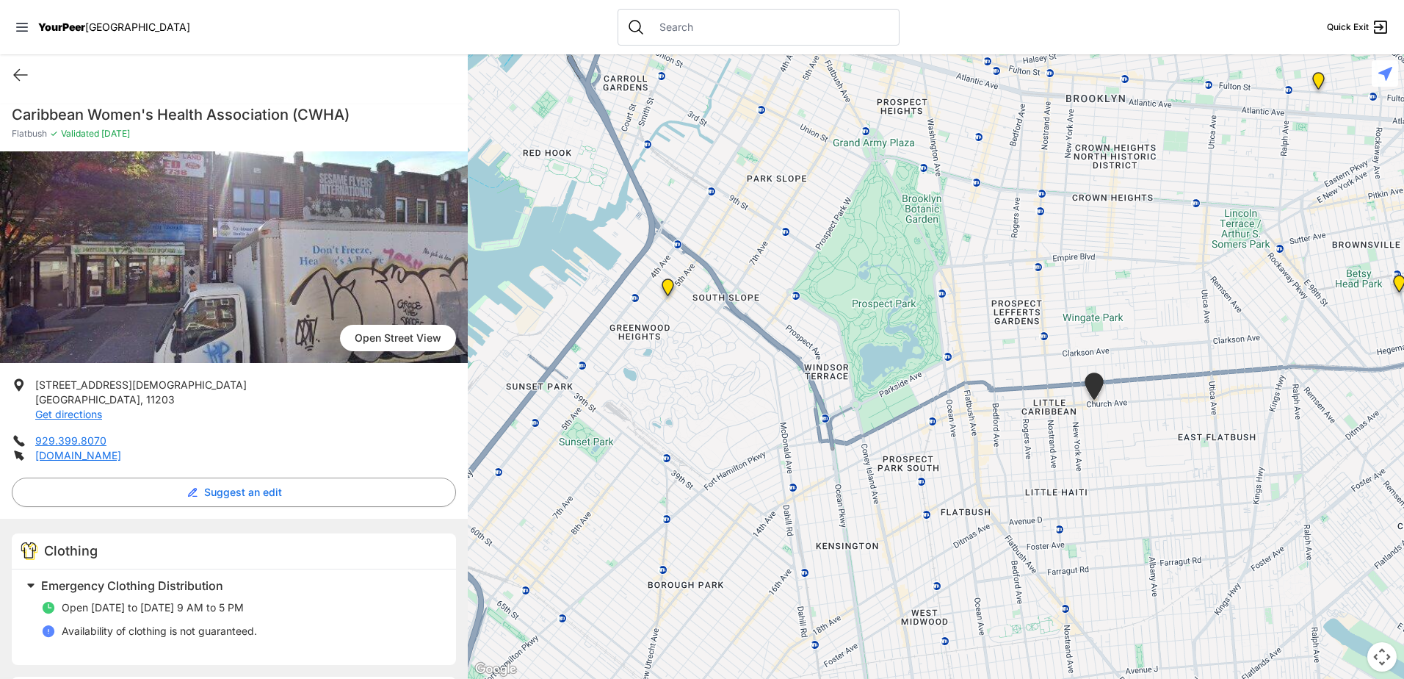
drag, startPoint x: 614, startPoint y: 310, endPoint x: 772, endPoint y: 349, distance: 162.6
click at [772, 349] on div at bounding box center [936, 366] width 936 height 624
click at [671, 286] on img at bounding box center [668, 289] width 18 height 23
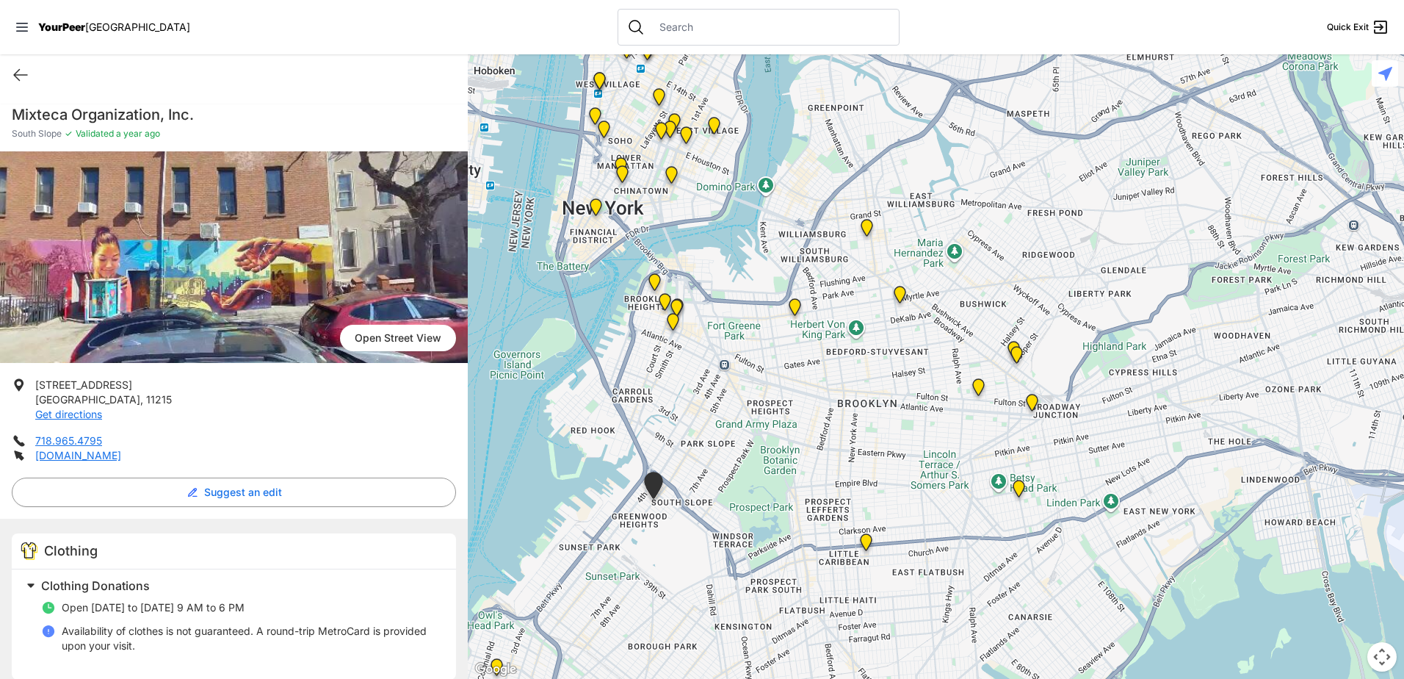
drag, startPoint x: 1048, startPoint y: 253, endPoint x: 833, endPoint y: 402, distance: 262.2
click at [833, 402] on div at bounding box center [936, 366] width 936 height 624
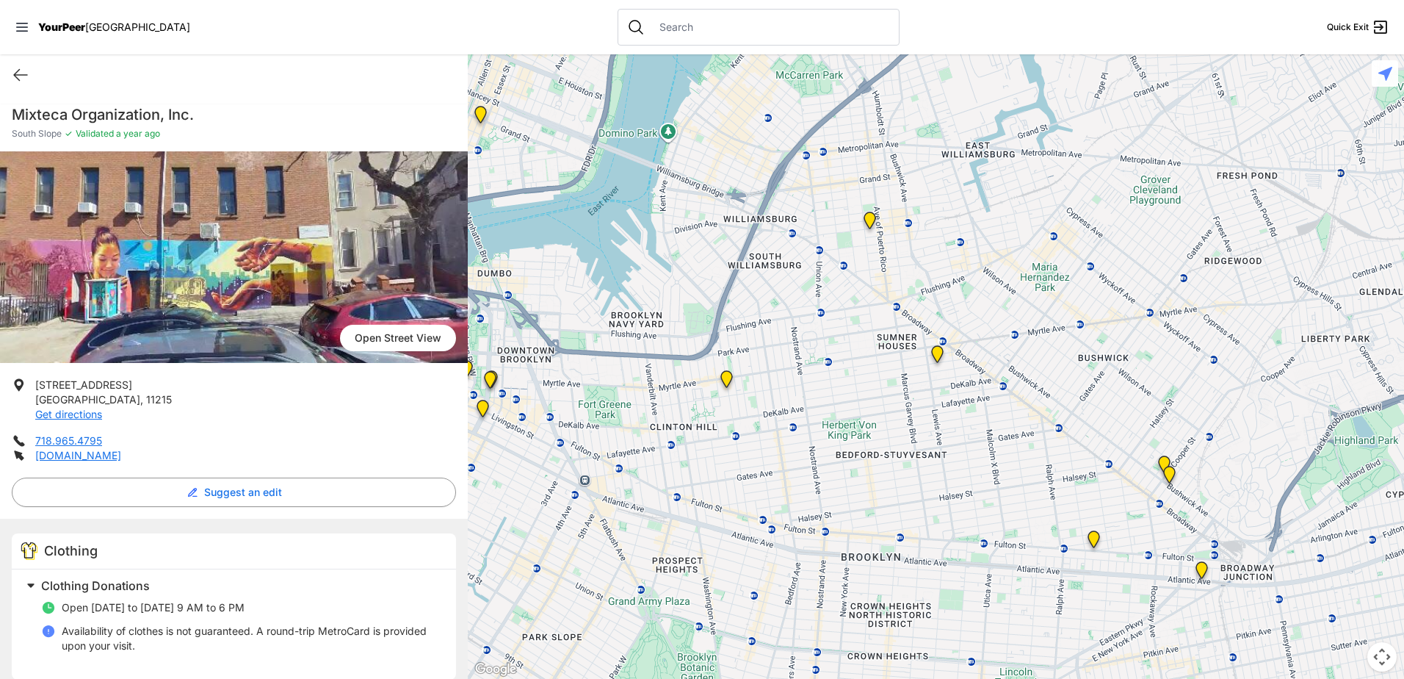
click at [871, 218] on img at bounding box center [870, 222] width 18 height 23
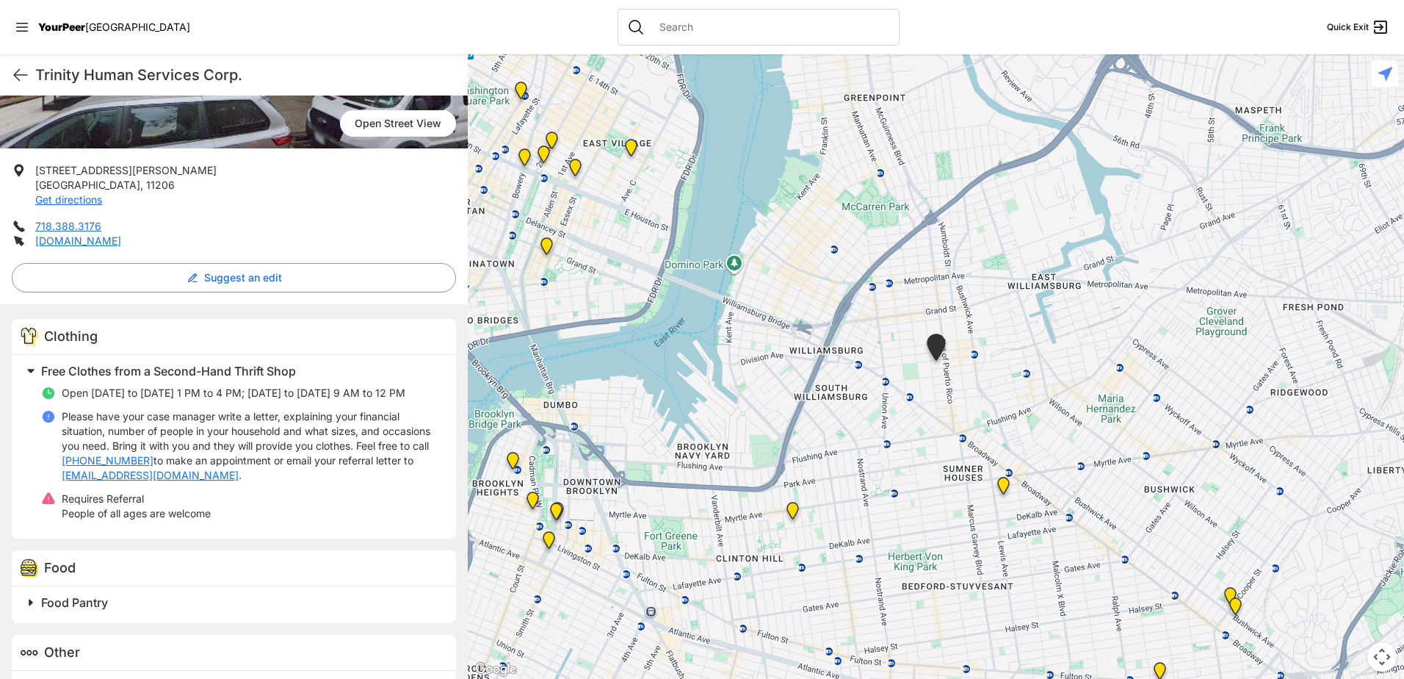
scroll to position [220, 0]
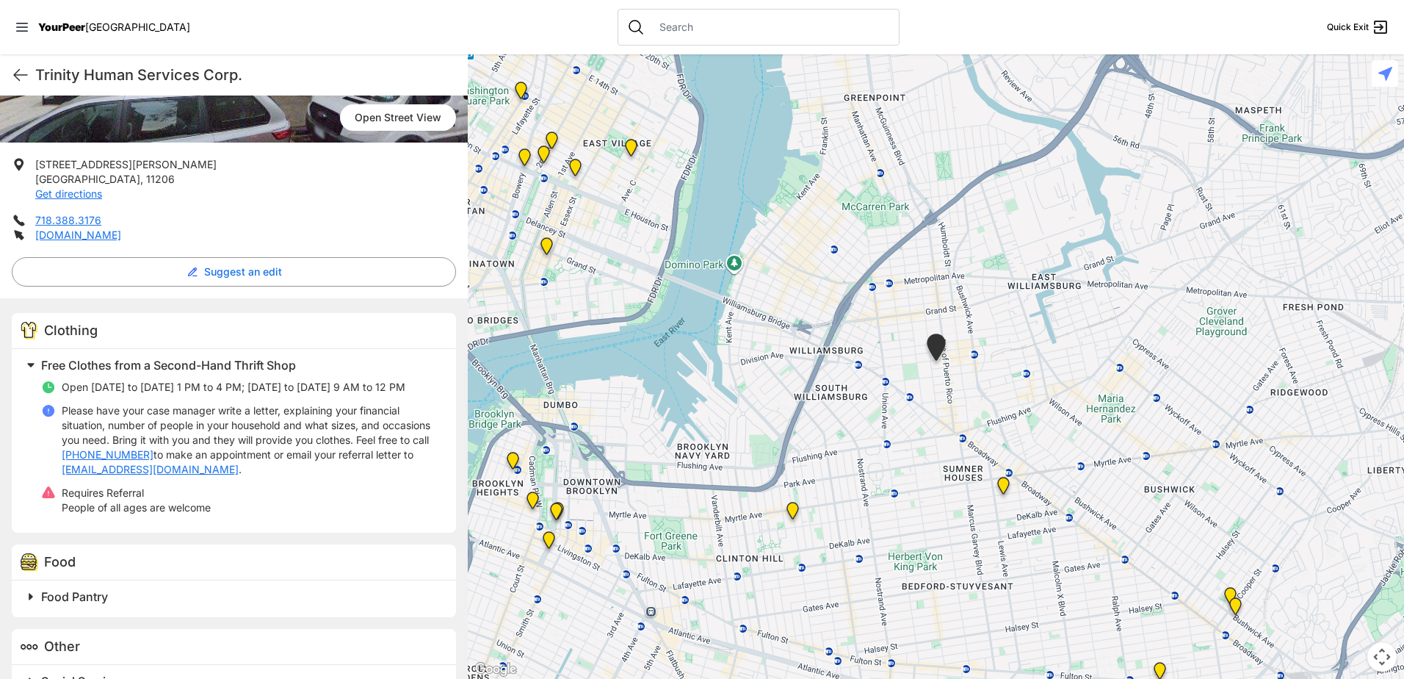
click at [794, 507] on img at bounding box center [793, 513] width 18 height 23
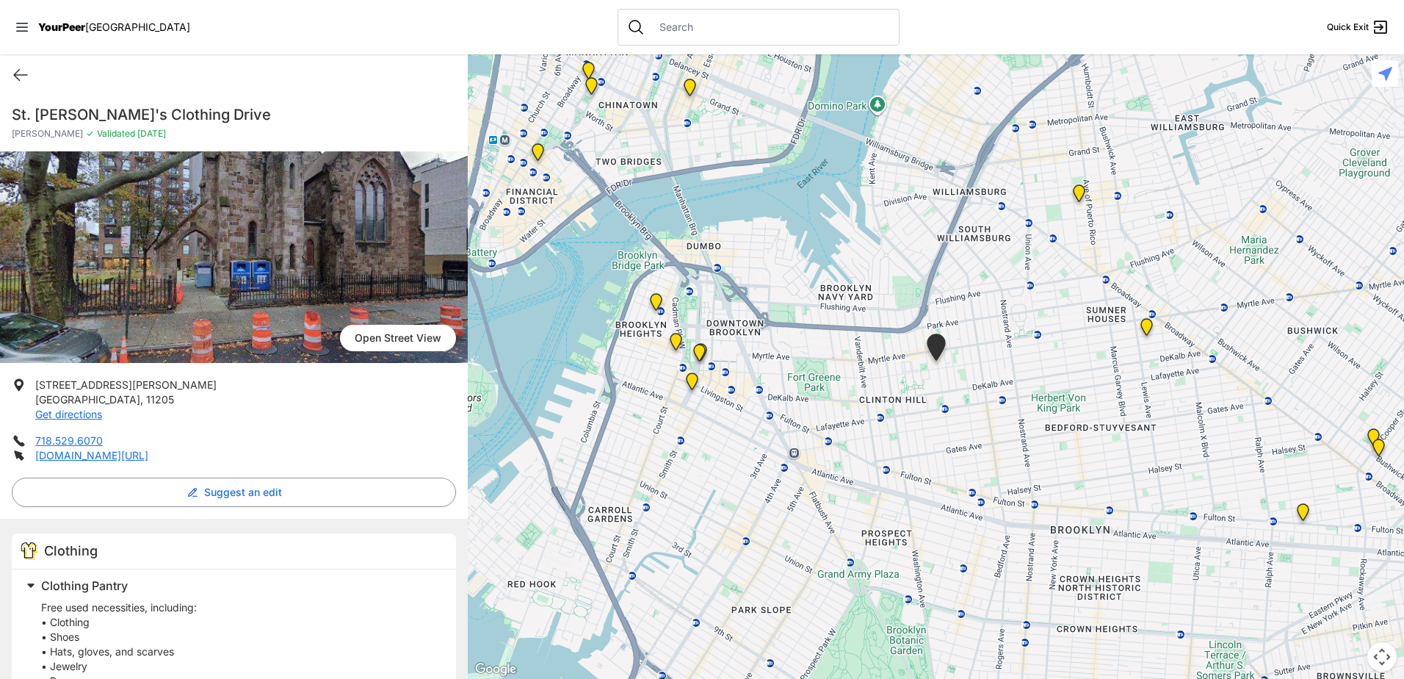
click at [1148, 324] on img "Location of CCBQ, Brooklyn" at bounding box center [1146, 329] width 18 height 23
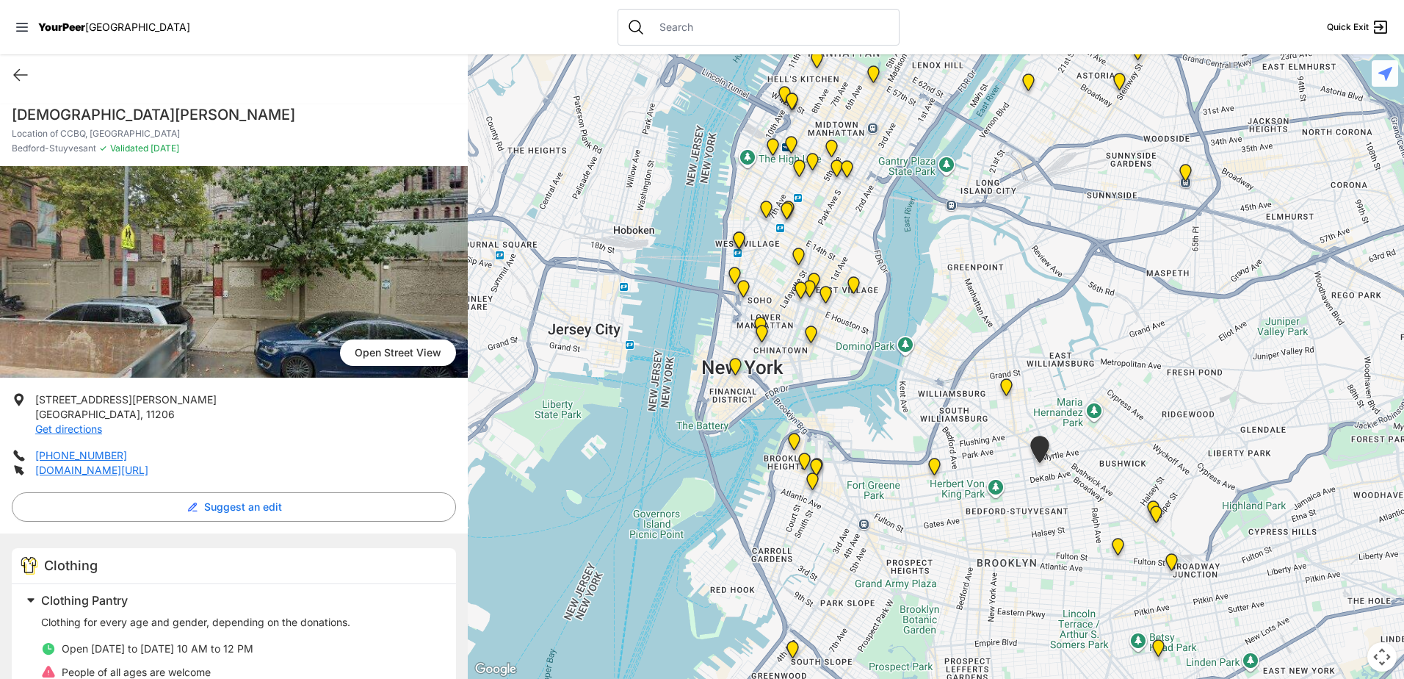
drag, startPoint x: 561, startPoint y: 187, endPoint x: 839, endPoint y: 380, distance: 338.8
click at [839, 380] on div at bounding box center [936, 366] width 936 height 624
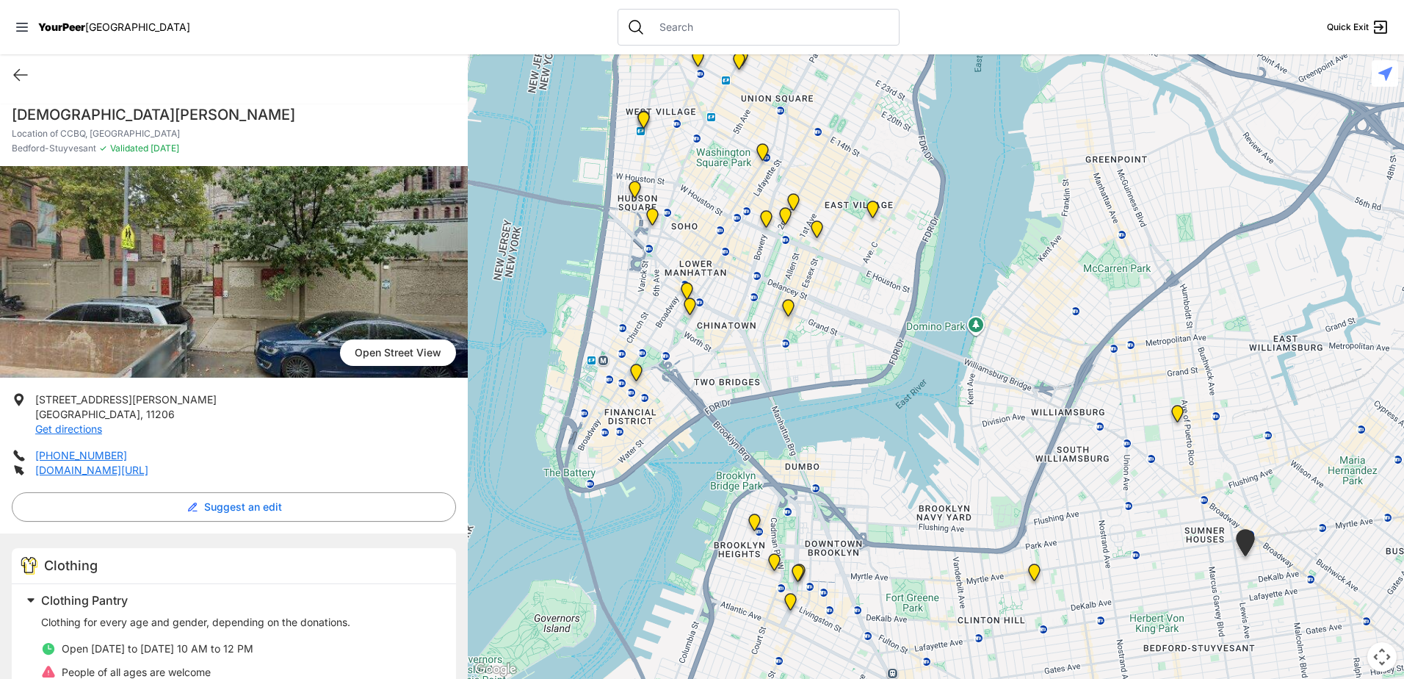
click at [633, 367] on img "Main Office" at bounding box center [636, 374] width 18 height 23
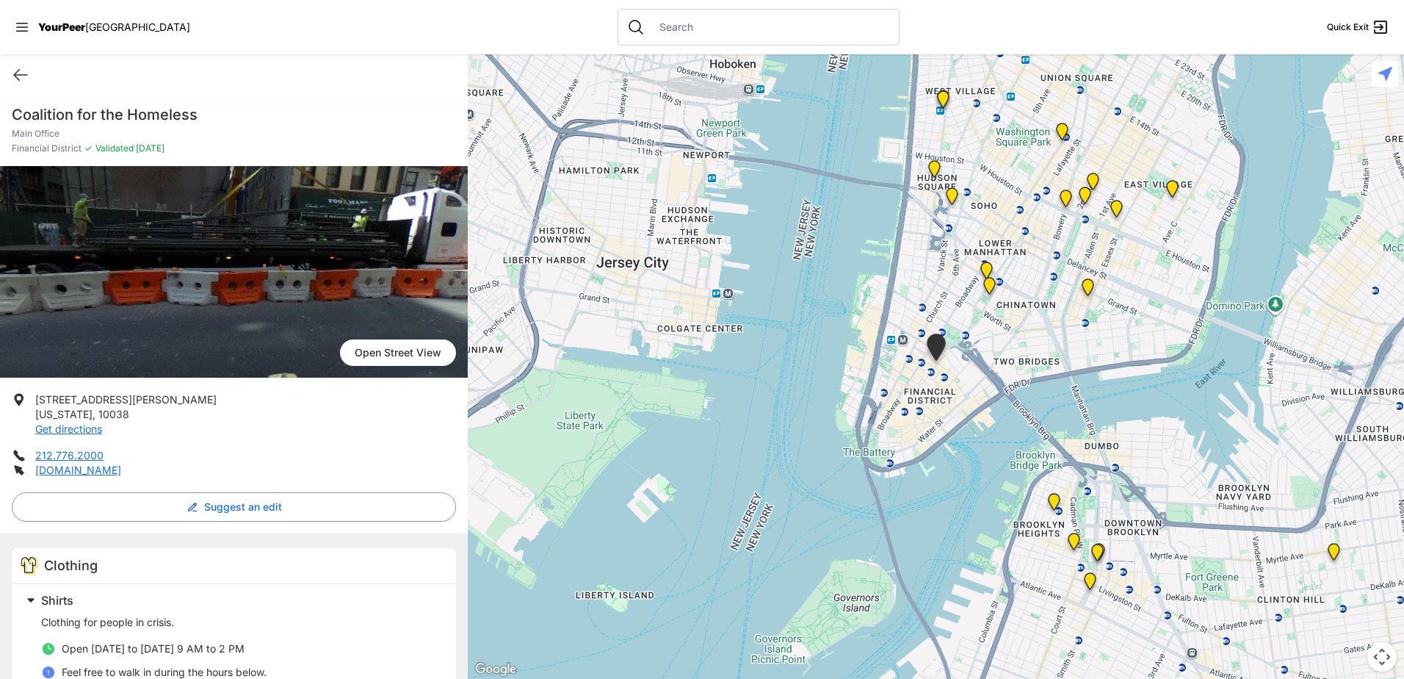
click at [986, 269] on img "Tribeca Campus/New York City Rescue Mission" at bounding box center [986, 272] width 18 height 23
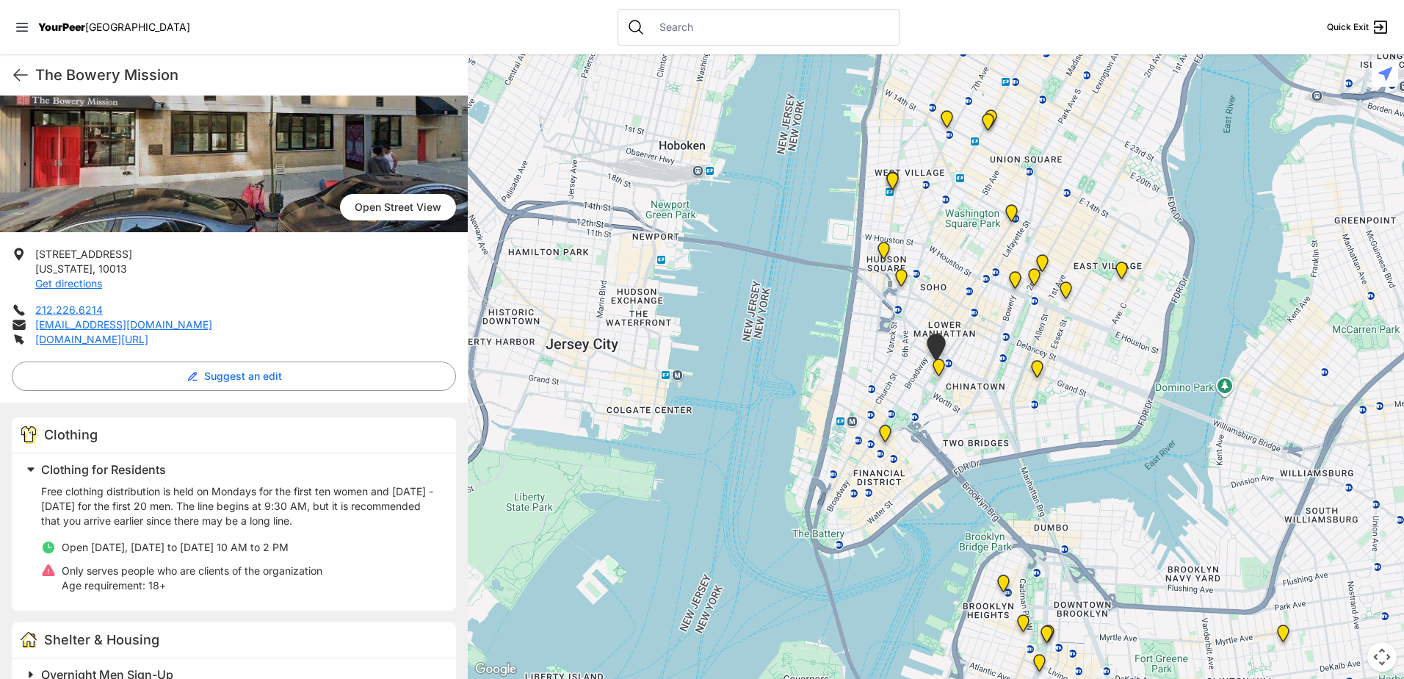
scroll to position [147, 0]
click at [939, 364] on img "Manhattan Criminal Court" at bounding box center [939, 369] width 18 height 23
